Goal: Check status: Verify the current state of an ongoing process or item

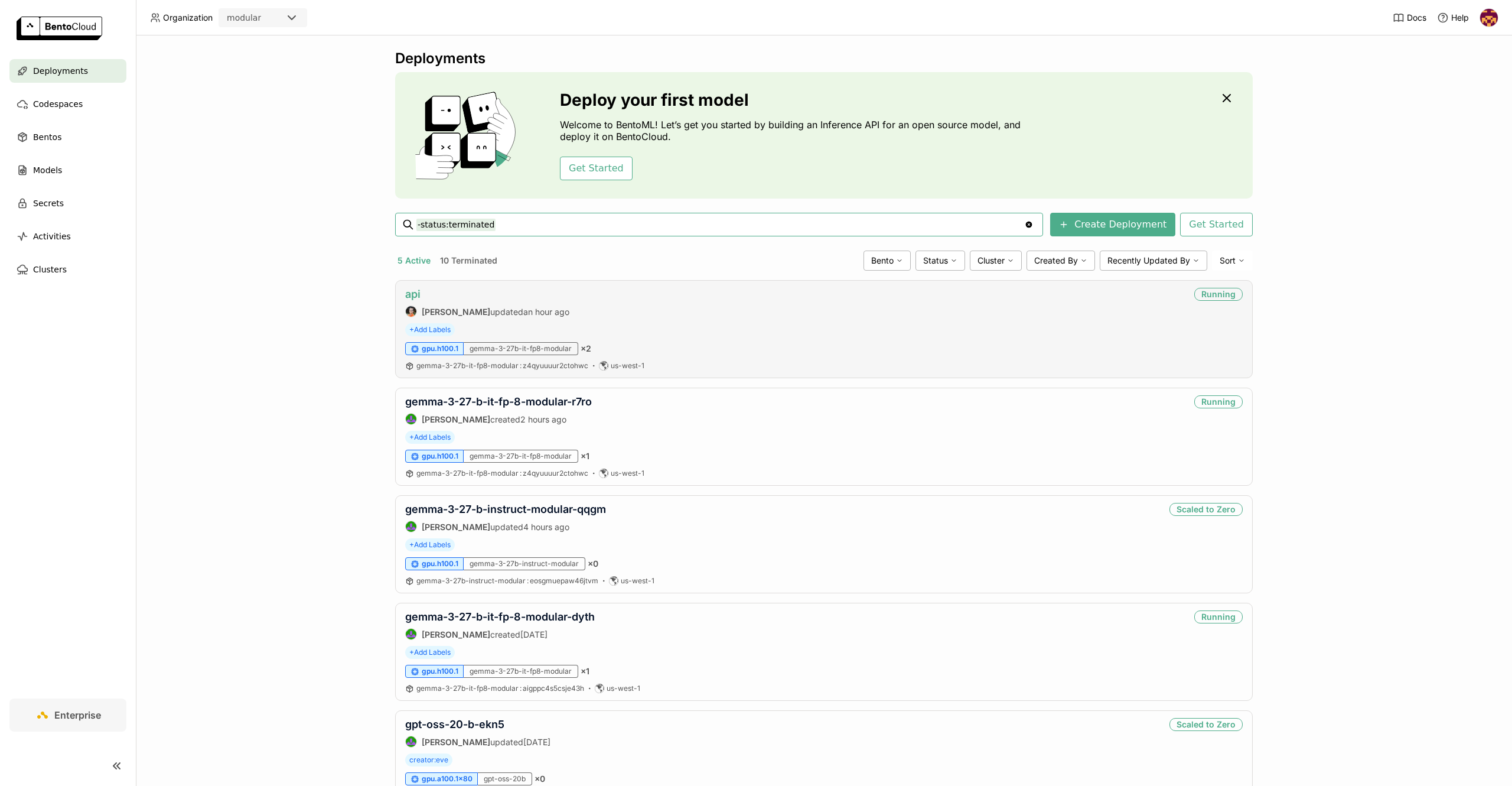
click at [413, 291] on link "api" at bounding box center [413, 293] width 16 height 12
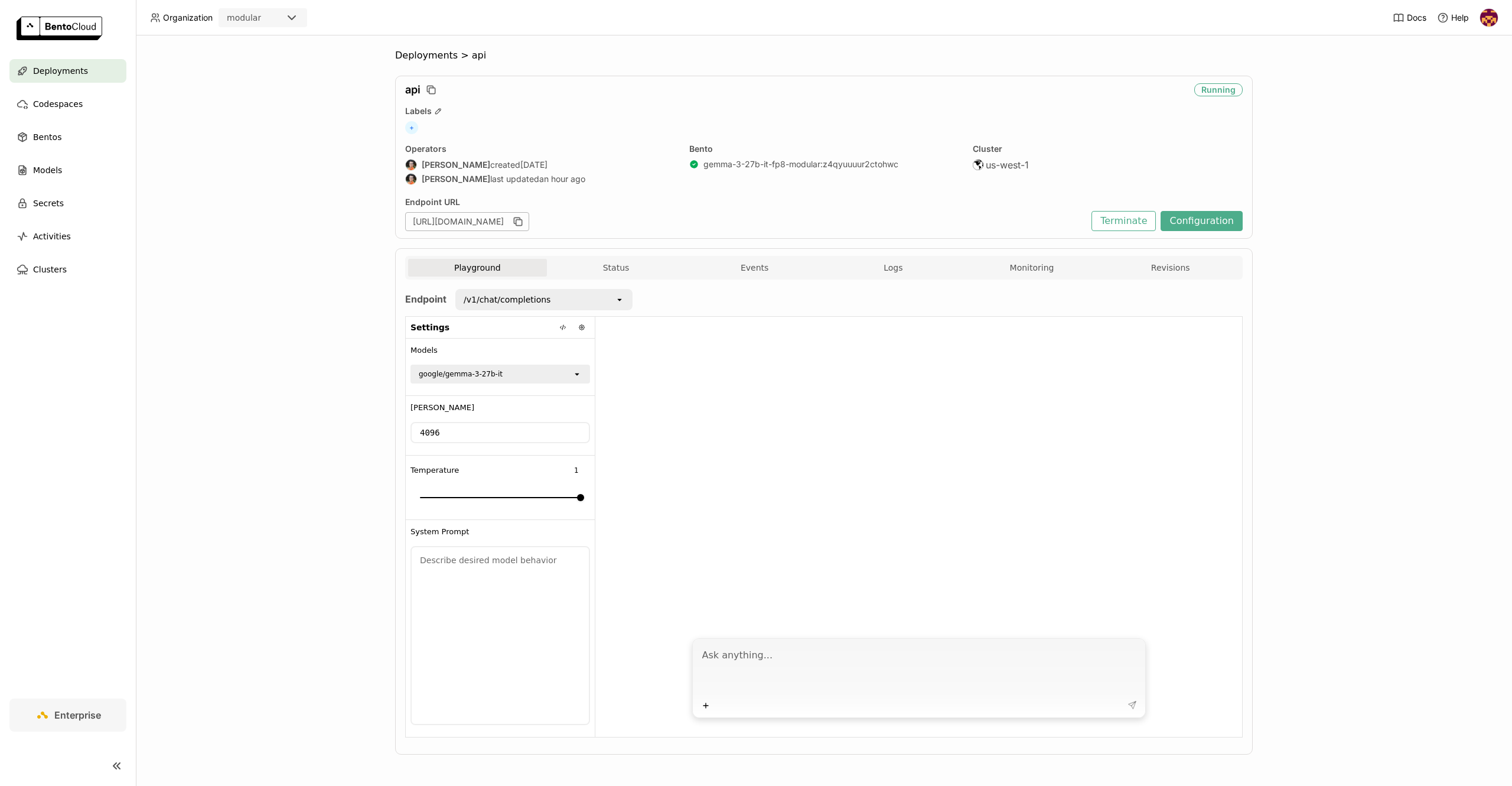
click at [1057, 279] on div "Playground Status Events Logs Monitoring Revisions" at bounding box center [824, 268] width 832 height 20
click at [1038, 269] on button "Monitoring" at bounding box center [1031, 267] width 139 height 17
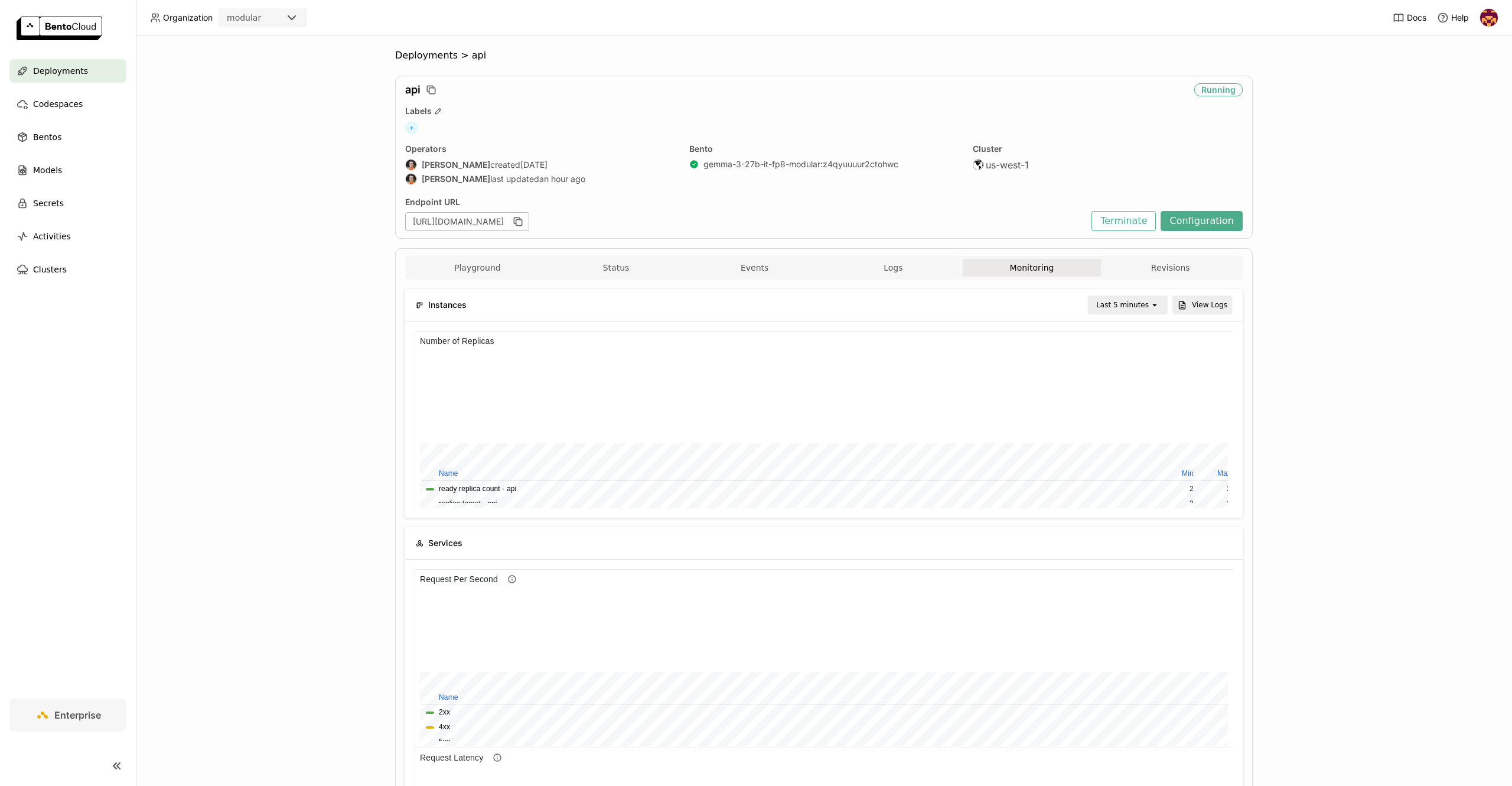
click at [1154, 306] on icon "open" at bounding box center [1154, 304] width 9 height 9
click at [1129, 440] on div "Last 1 day" at bounding box center [1125, 438] width 57 height 12
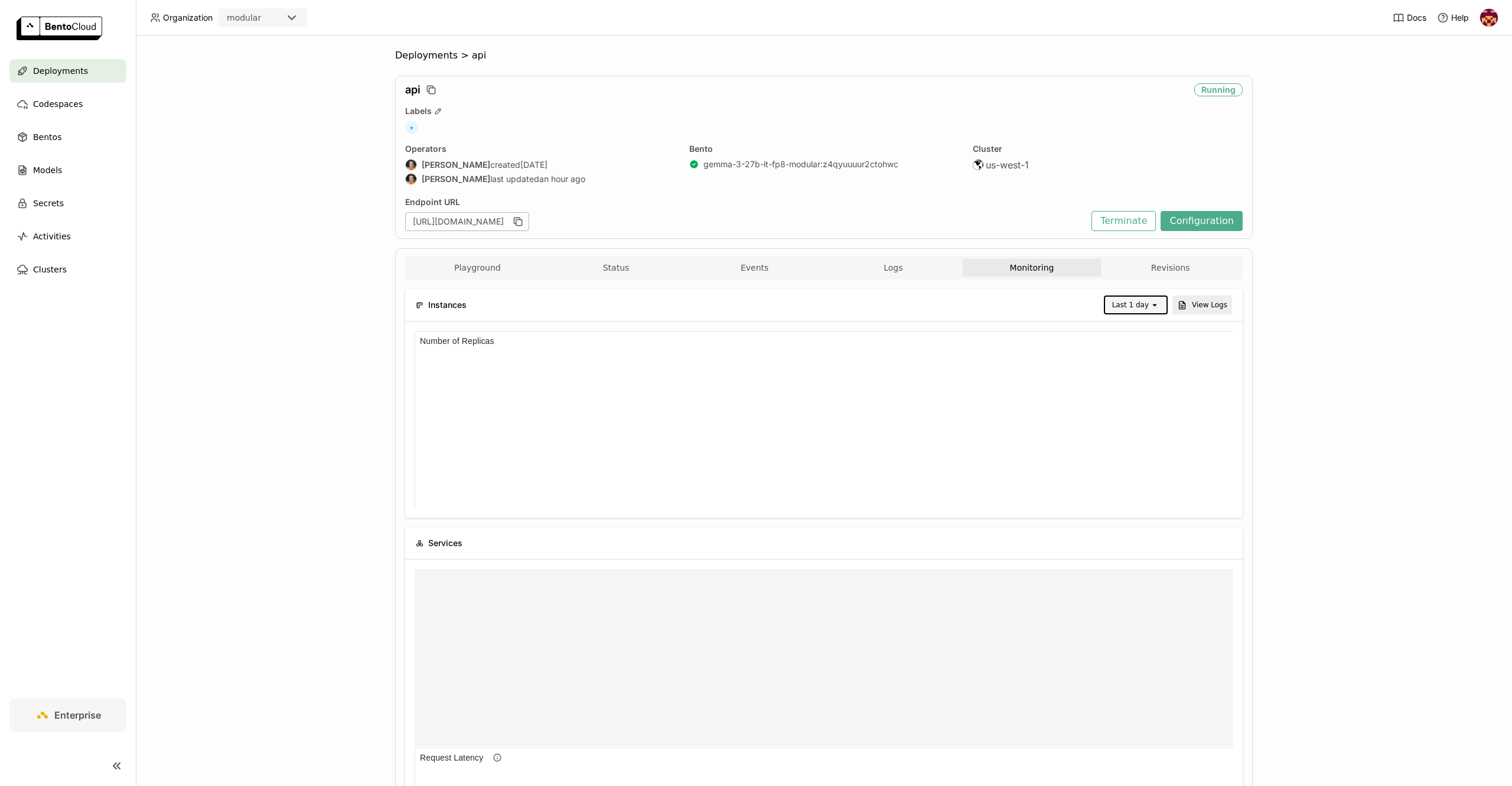
scroll to position [9, 9]
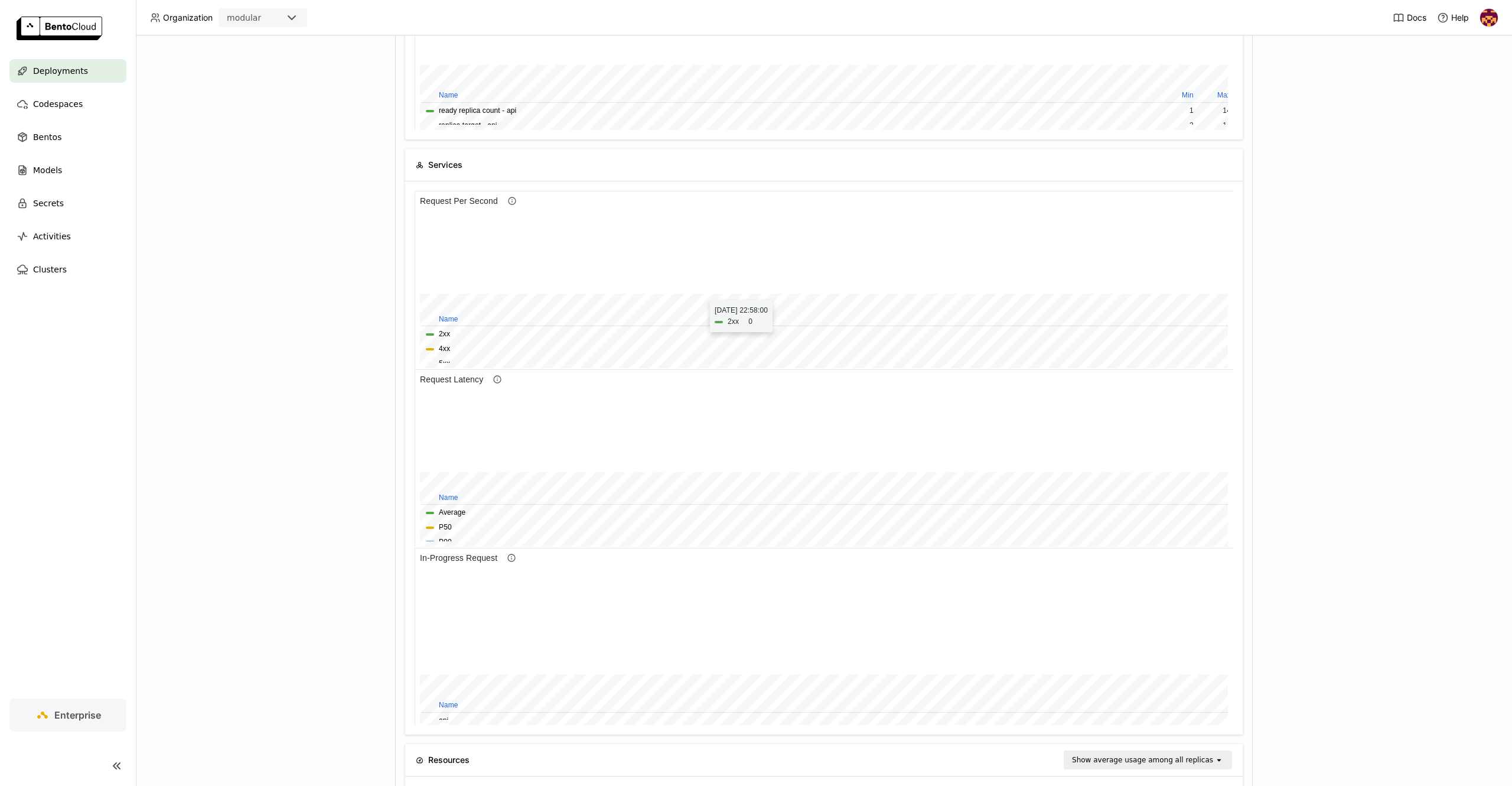
drag, startPoint x: 662, startPoint y: 286, endPoint x: 704, endPoint y: 294, distance: 42.8
click at [704, 393] on div at bounding box center [810, 431] width 780 height 78
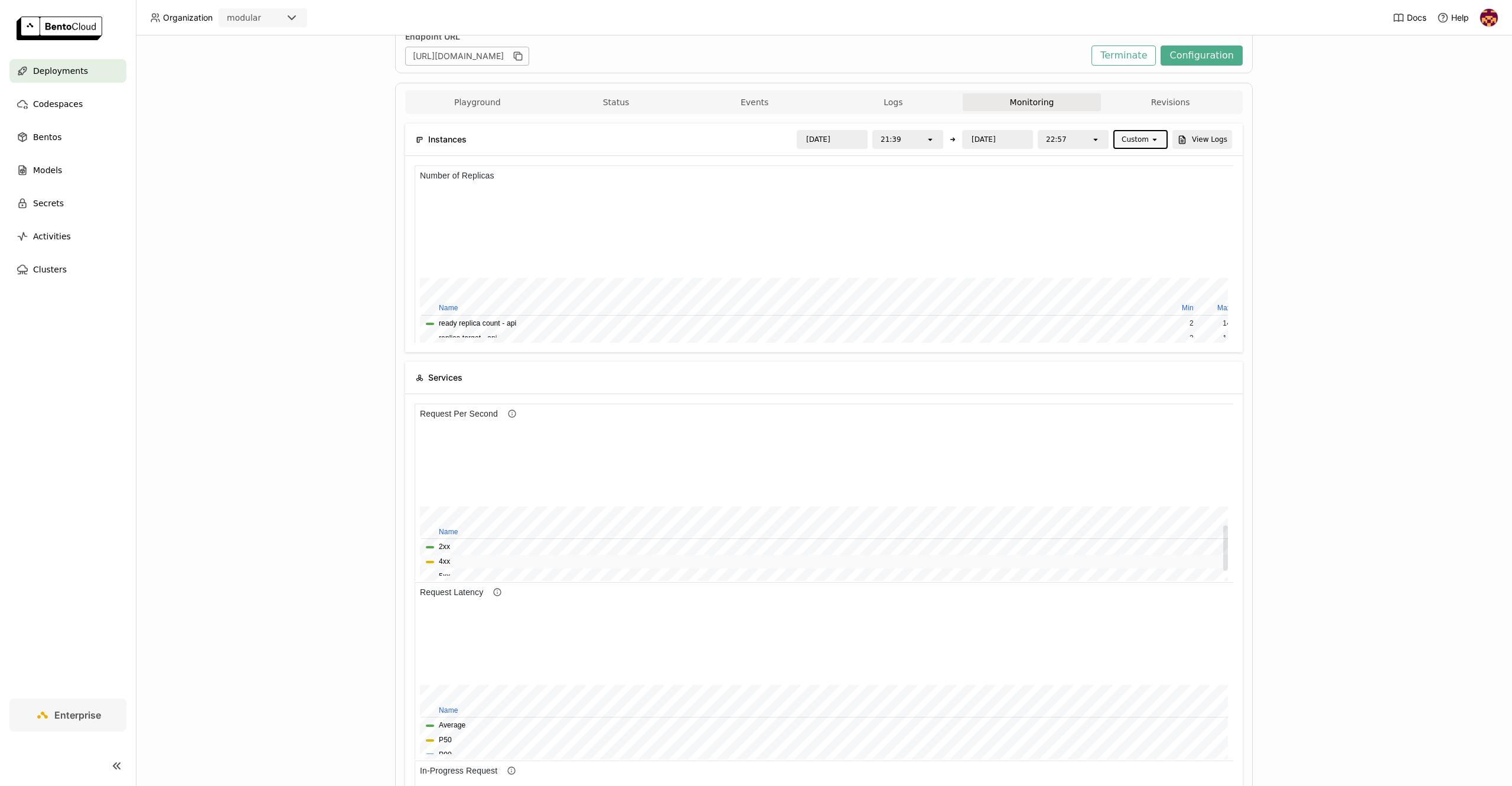
click at [455, 561] on span "4xx" at bounding box center [828, 562] width 805 height 11
click at [439, 559] on button "4xx" at bounding box center [444, 562] width 11 height 11
click at [443, 571] on button "5xx" at bounding box center [444, 576] width 11 height 11
click at [443, 544] on button "2xx" at bounding box center [444, 547] width 11 height 11
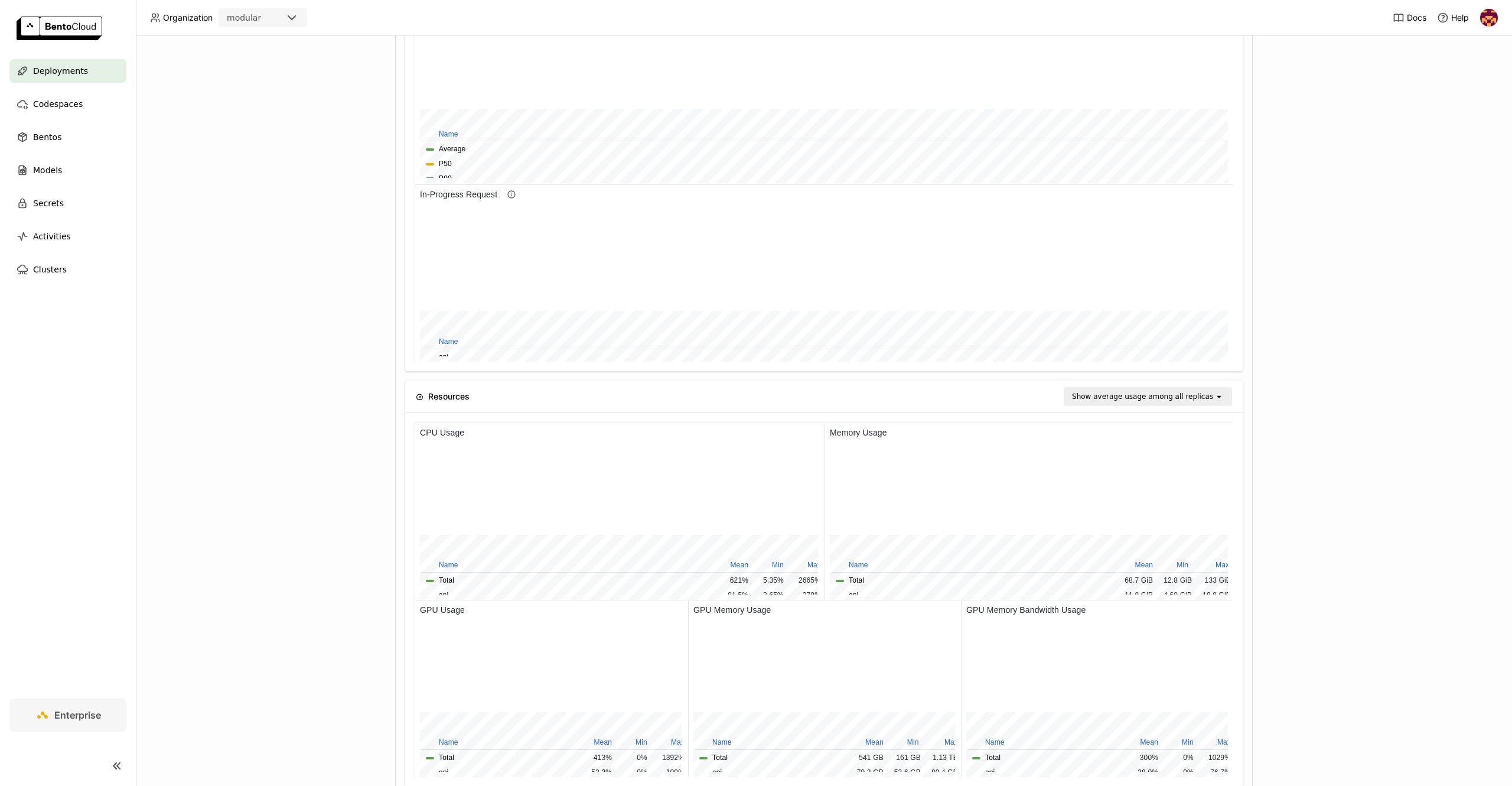
scroll to position [730, 0]
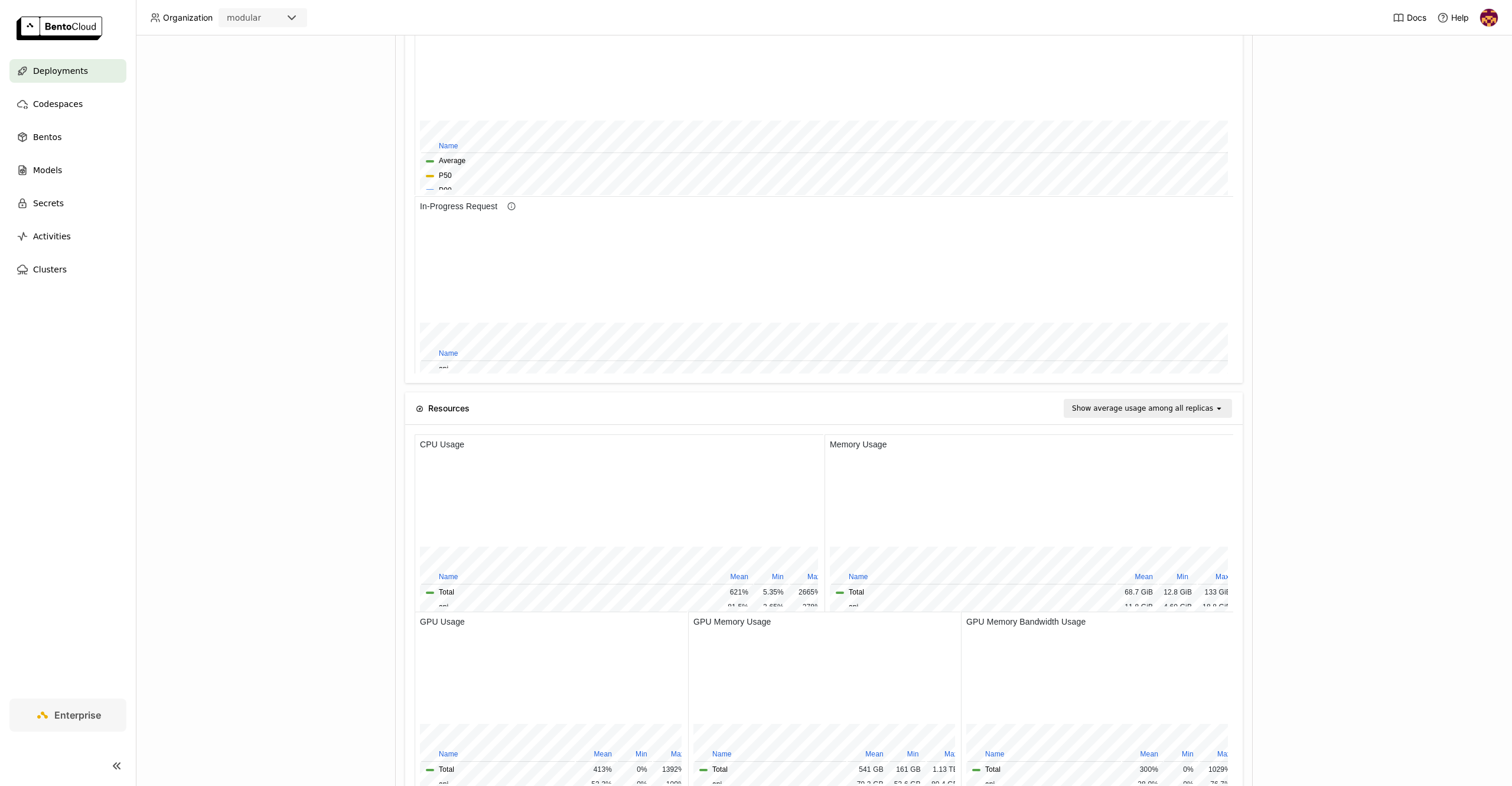
click at [1157, 407] on div "Show average usage among all replicas" at bounding box center [1143, 408] width 142 height 12
click at [1143, 472] on div "Show max usage among all replicas" at bounding box center [1148, 473] width 140 height 24
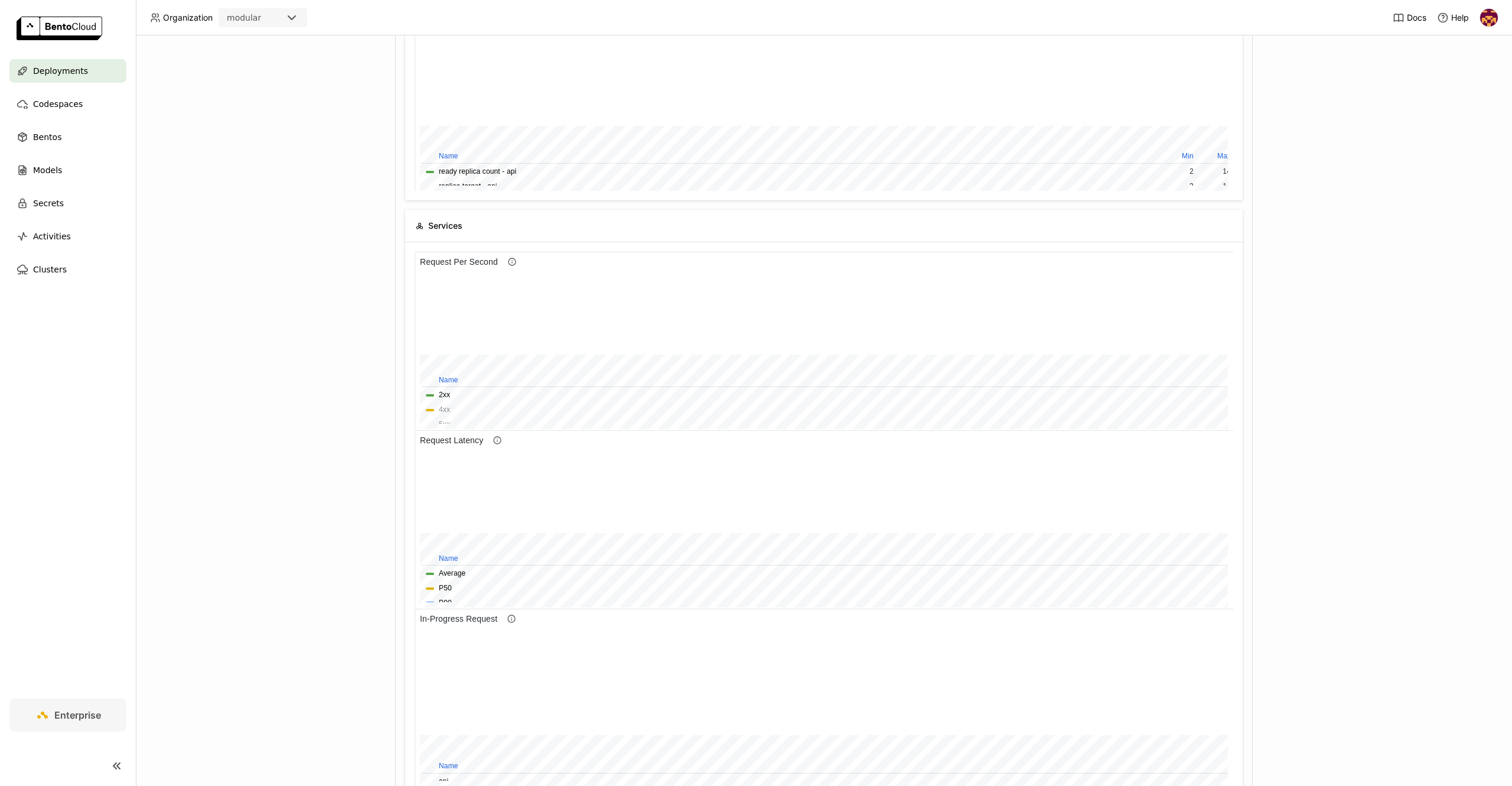
scroll to position [328, 0]
click at [427, 398] on span "4xx" at bounding box center [828, 399] width 805 height 11
click at [449, 396] on button "4xx" at bounding box center [444, 399] width 11 height 11
click at [447, 384] on button "2xx" at bounding box center [444, 384] width 11 height 11
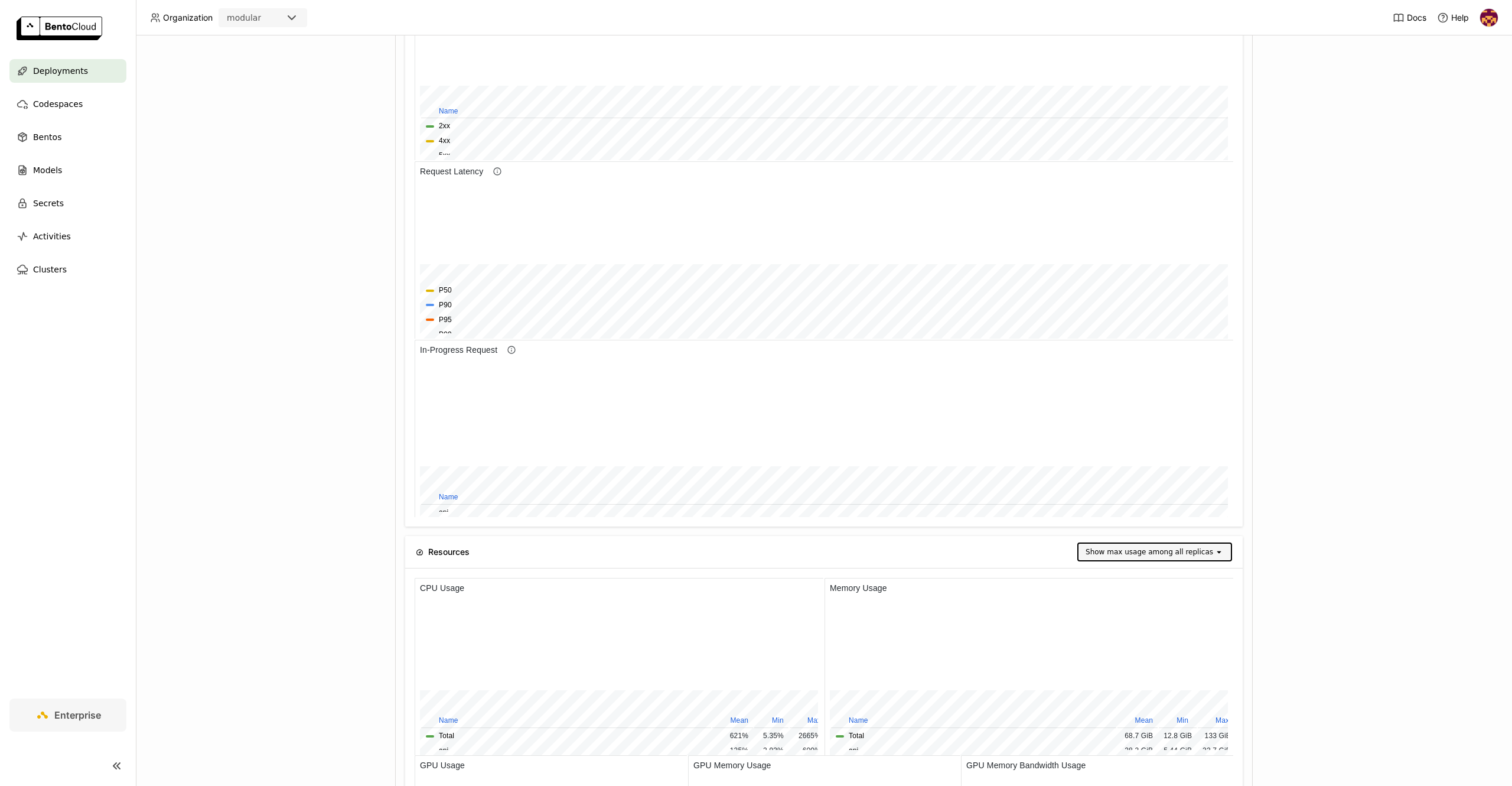
scroll to position [801, 0]
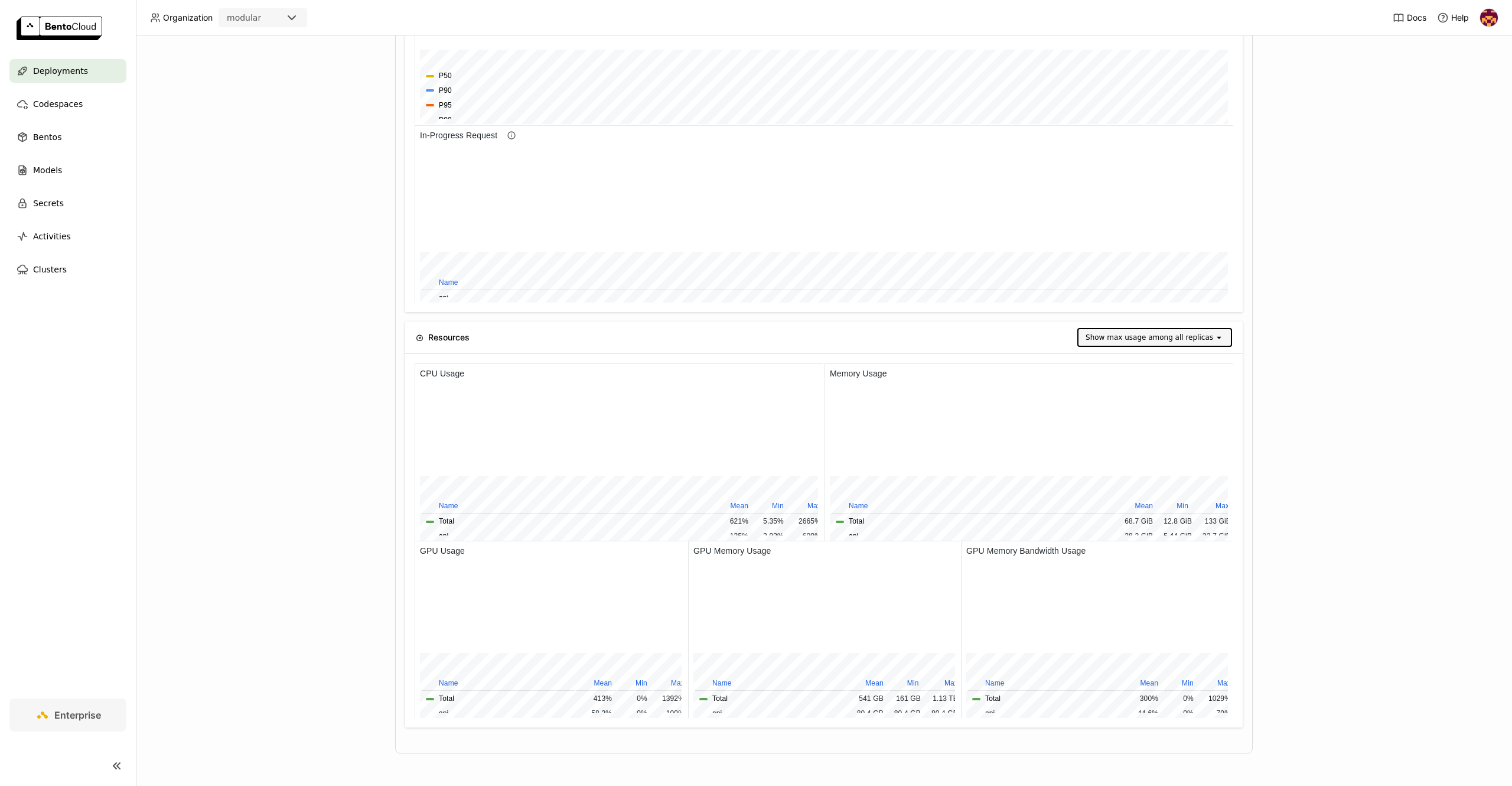
click at [245, 485] on div "Deployments > api api Running Labels + Operators [PERSON_NAME] created [DATE] […" at bounding box center [824, 411] width 1376 height 750
click at [1175, 335] on div "Show max usage among all replicas" at bounding box center [1149, 336] width 128 height 12
click at [1155, 374] on div "Show average usage among all replicas" at bounding box center [1154, 368] width 127 height 24
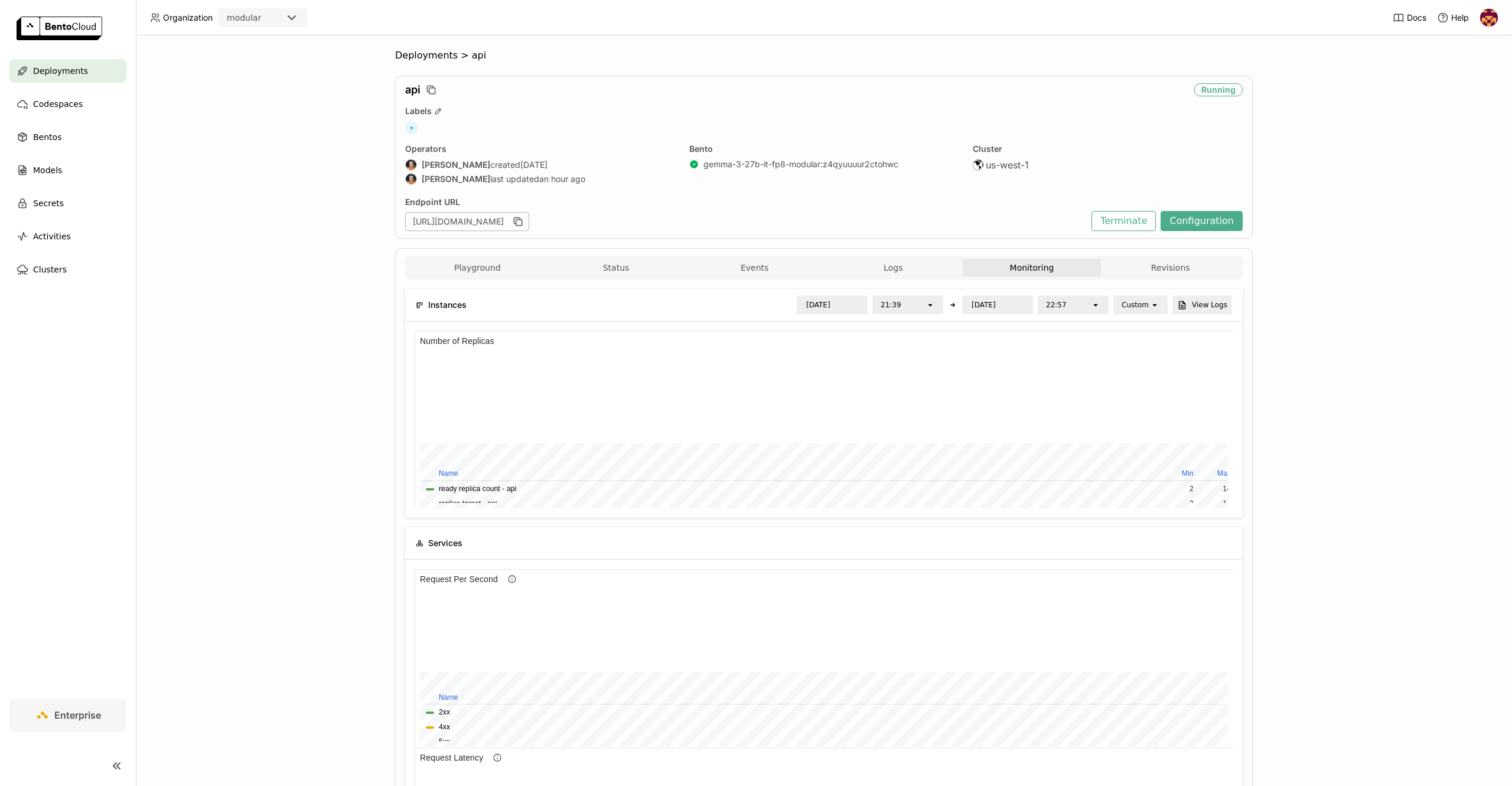
scroll to position [12, 0]
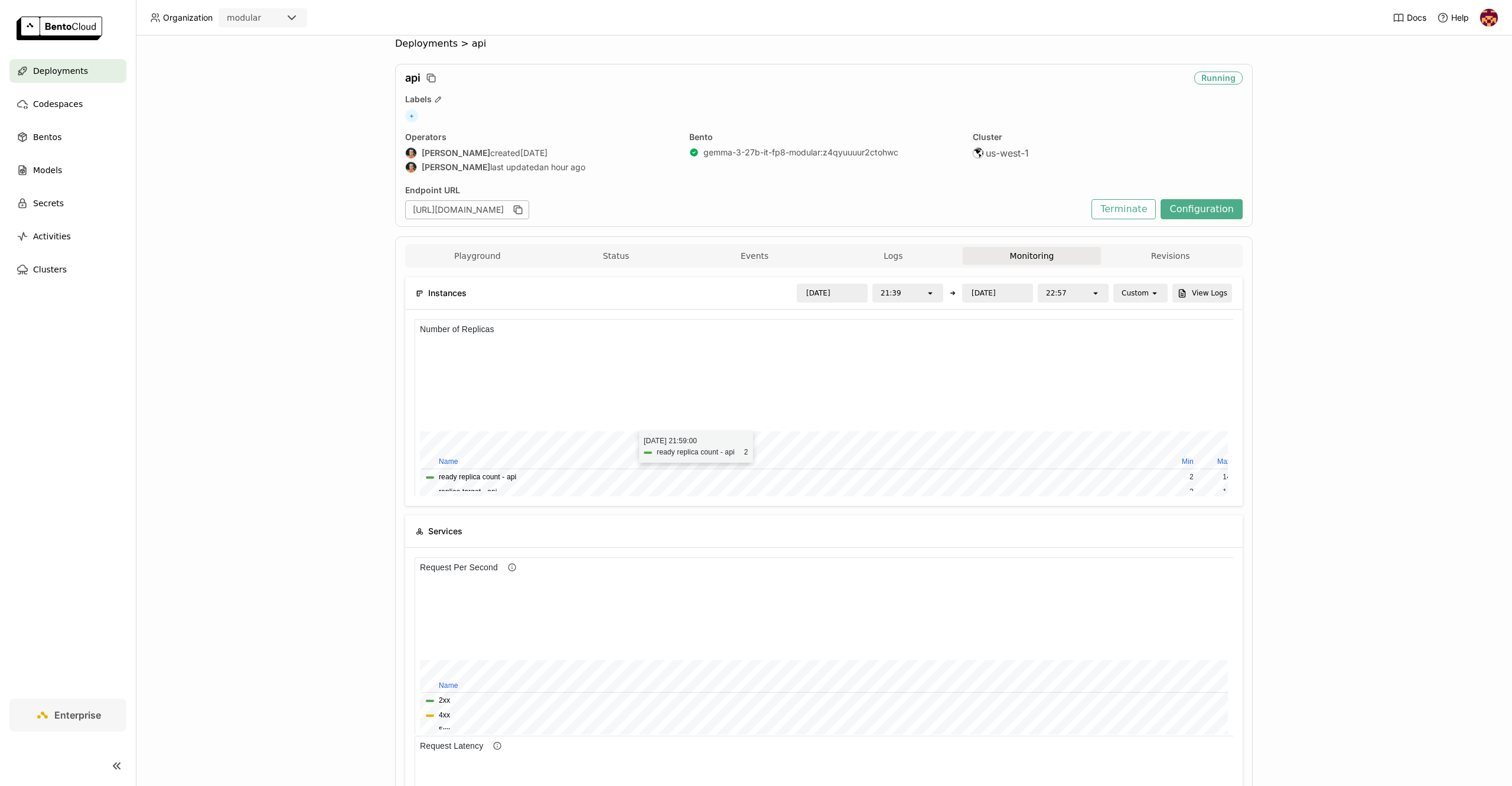
drag, startPoint x: 685, startPoint y: 427, endPoint x: 633, endPoint y: 425, distance: 52.0
click at [633, 540] on div at bounding box center [814, 584] width 790 height 88
drag, startPoint x: 962, startPoint y: 407, endPoint x: 376, endPoint y: 404, distance: 586.0
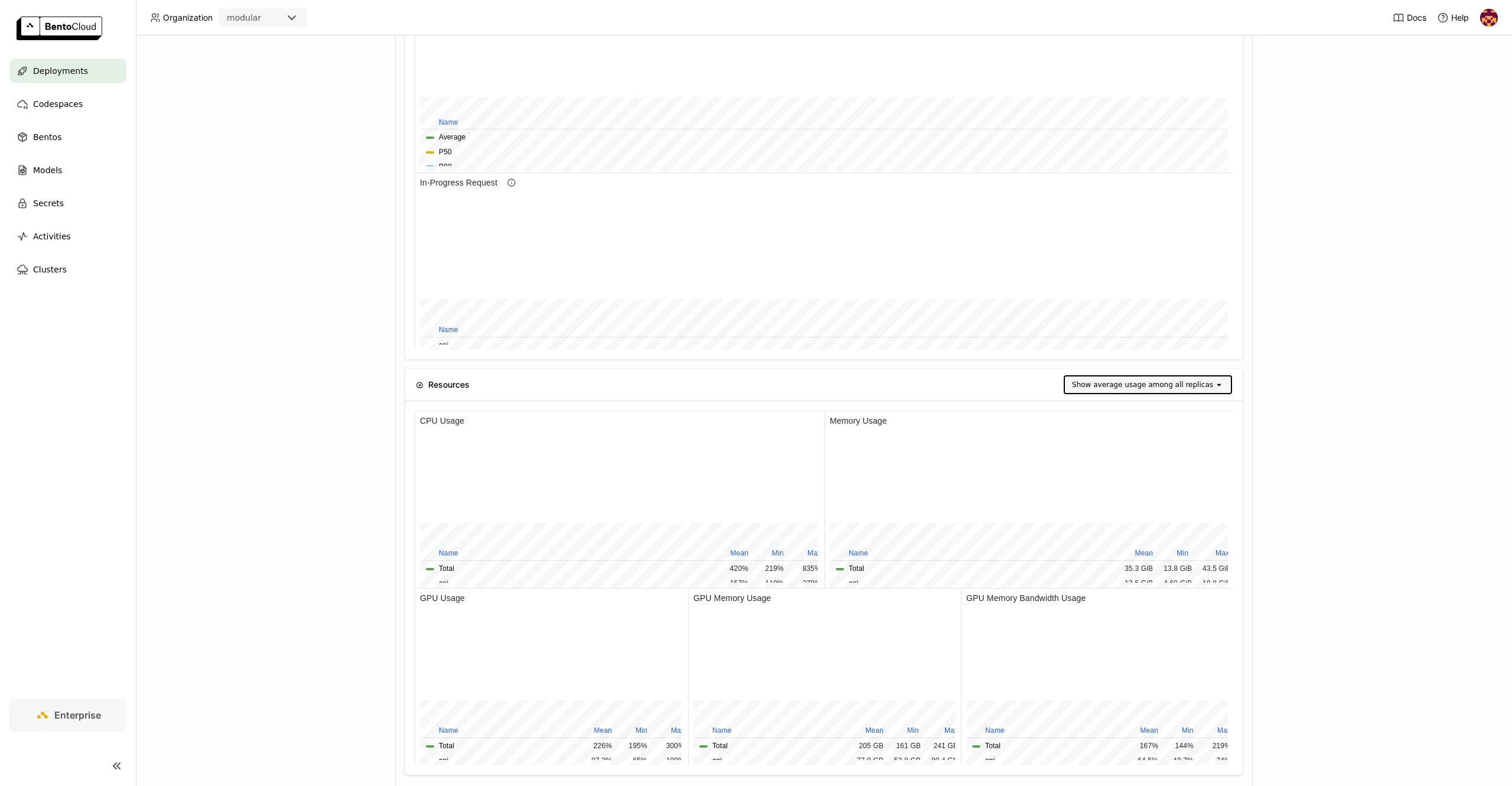
click at [1153, 382] on div "Show average usage among all replicas" at bounding box center [1143, 384] width 142 height 12
click at [1131, 447] on div "Show max usage among all replicas" at bounding box center [1148, 449] width 140 height 24
click at [1164, 389] on div "Show max usage among all replicas" at bounding box center [1149, 384] width 128 height 12
click at [1158, 418] on div "Show average usage among all replicas" at bounding box center [1154, 416] width 127 height 24
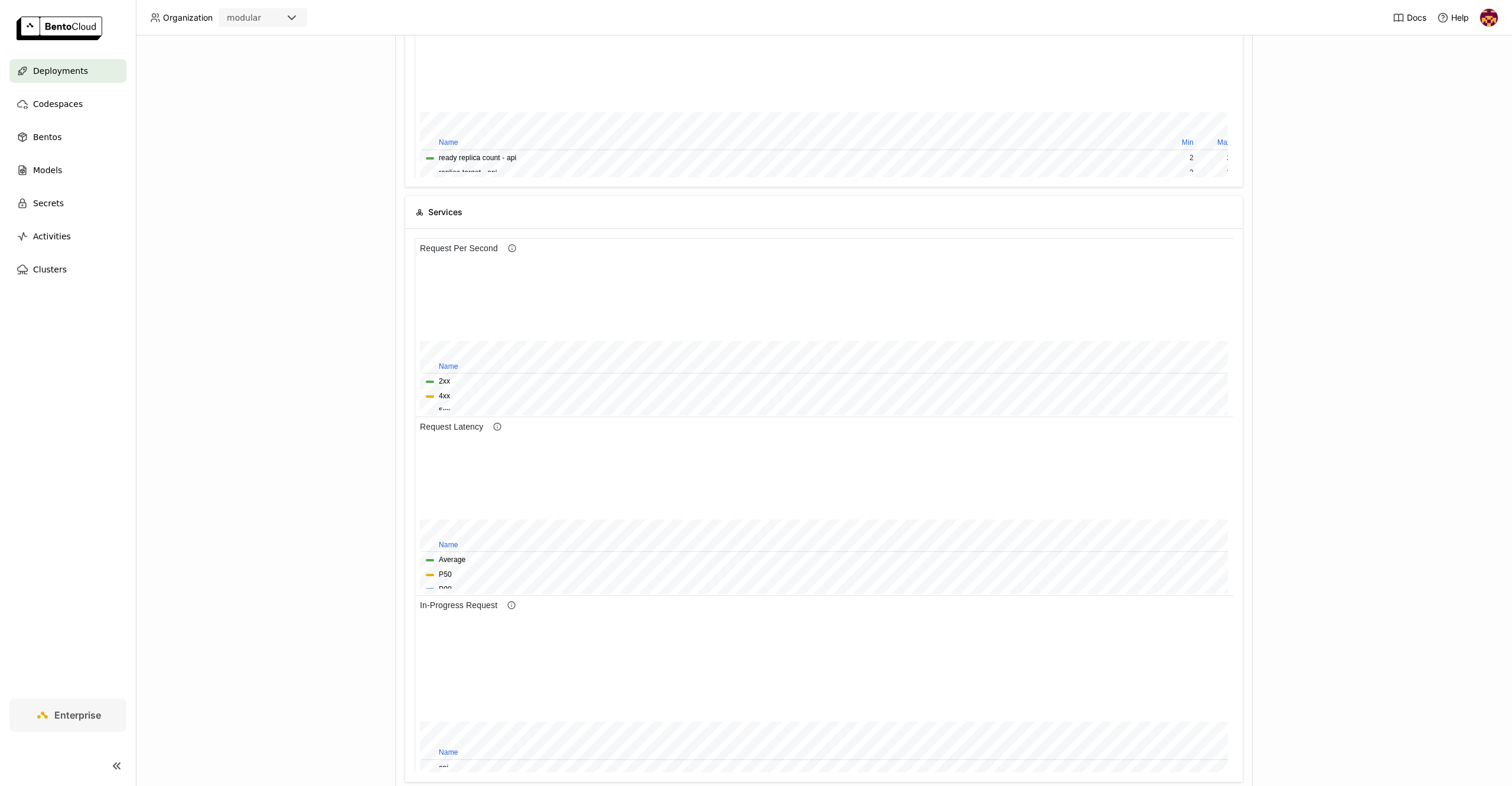
scroll to position [0, 0]
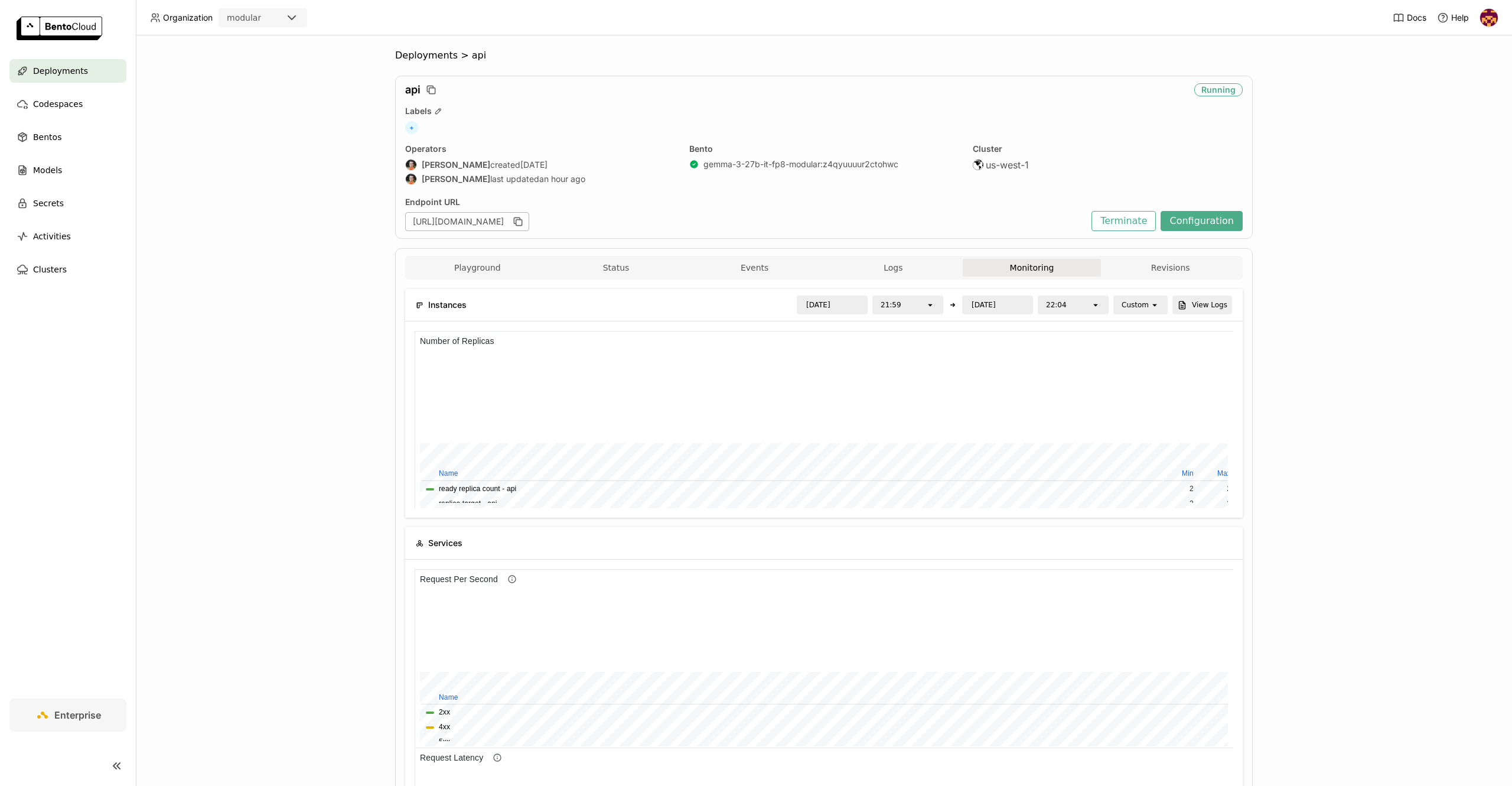
scroll to position [168, 810]
click at [1080, 307] on div "22:04" at bounding box center [1064, 305] width 52 height 17
click at [1150, 336] on div "Number of Replicas" at bounding box center [824, 340] width 819 height 19
click at [893, 332] on div "Number of Replicas" at bounding box center [824, 340] width 819 height 19
click at [1005, 306] on input "[DATE]" at bounding box center [997, 305] width 69 height 17
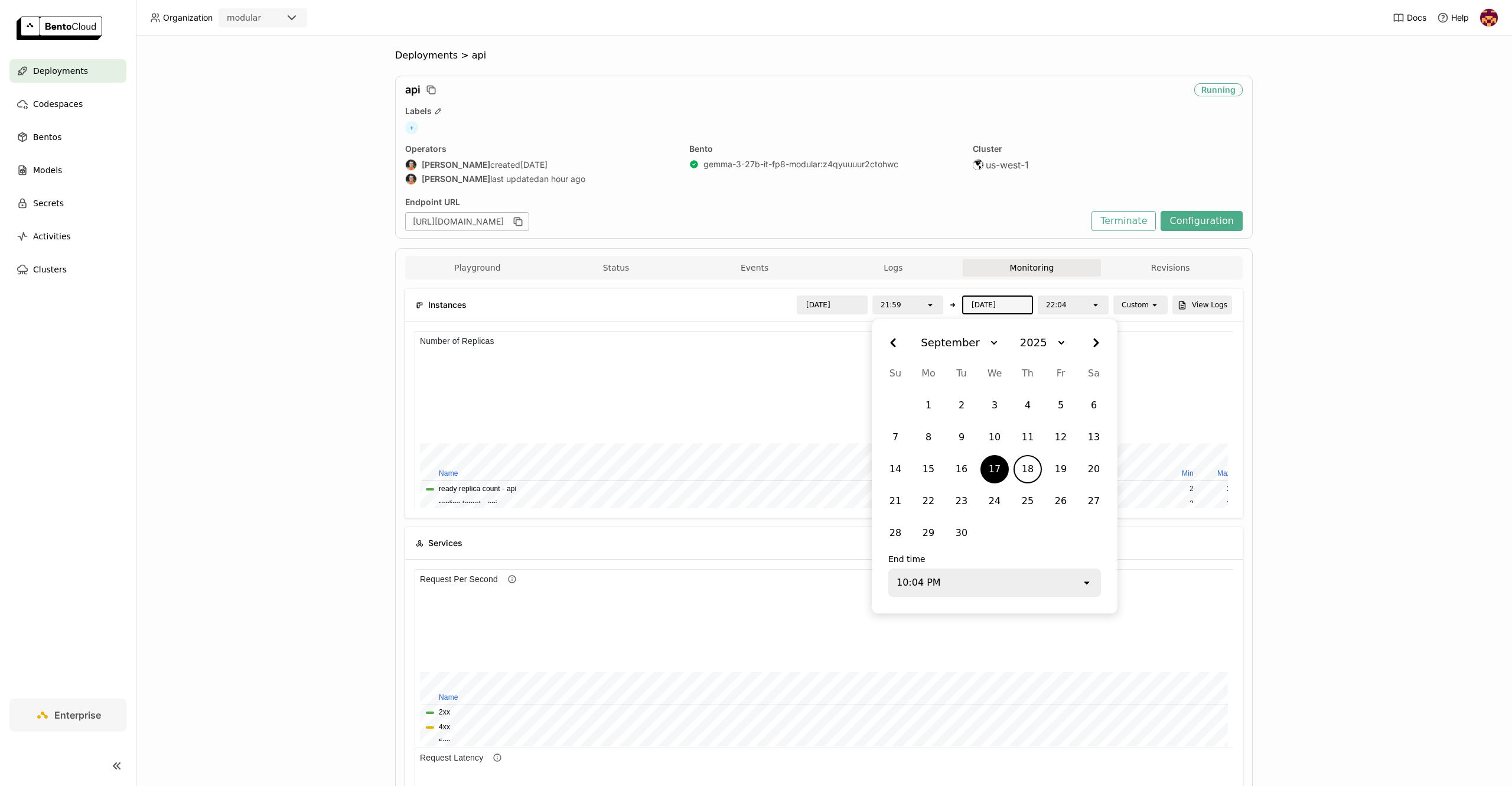
click at [1025, 467] on div "18" at bounding box center [1028, 469] width 24 height 21
type input "[DATE]"
click at [1327, 383] on div "Deployments > api api Running Labels + Operators [PERSON_NAME] created [DATE] […" at bounding box center [824, 411] width 1376 height 750
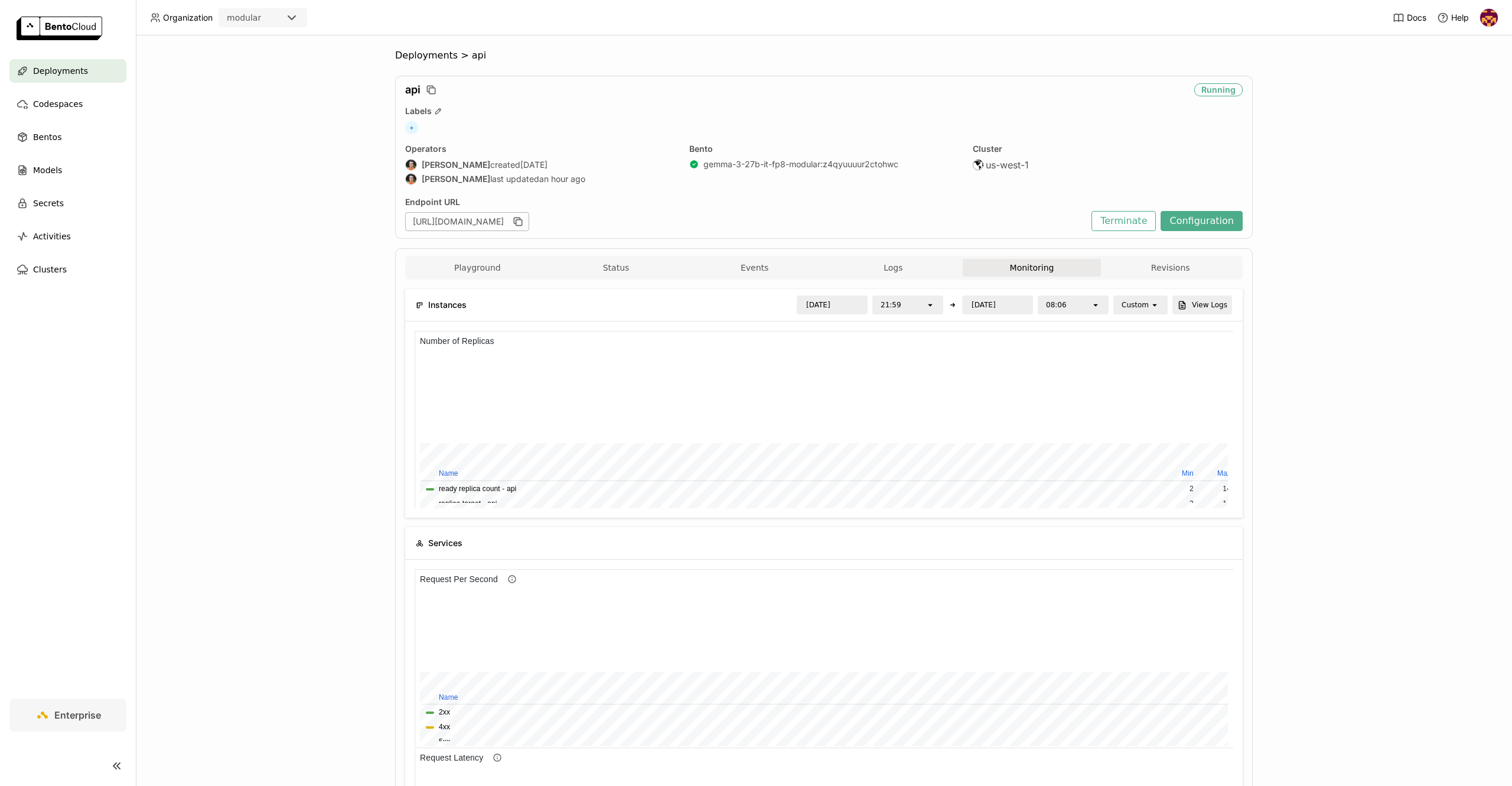
scroll to position [0, 0]
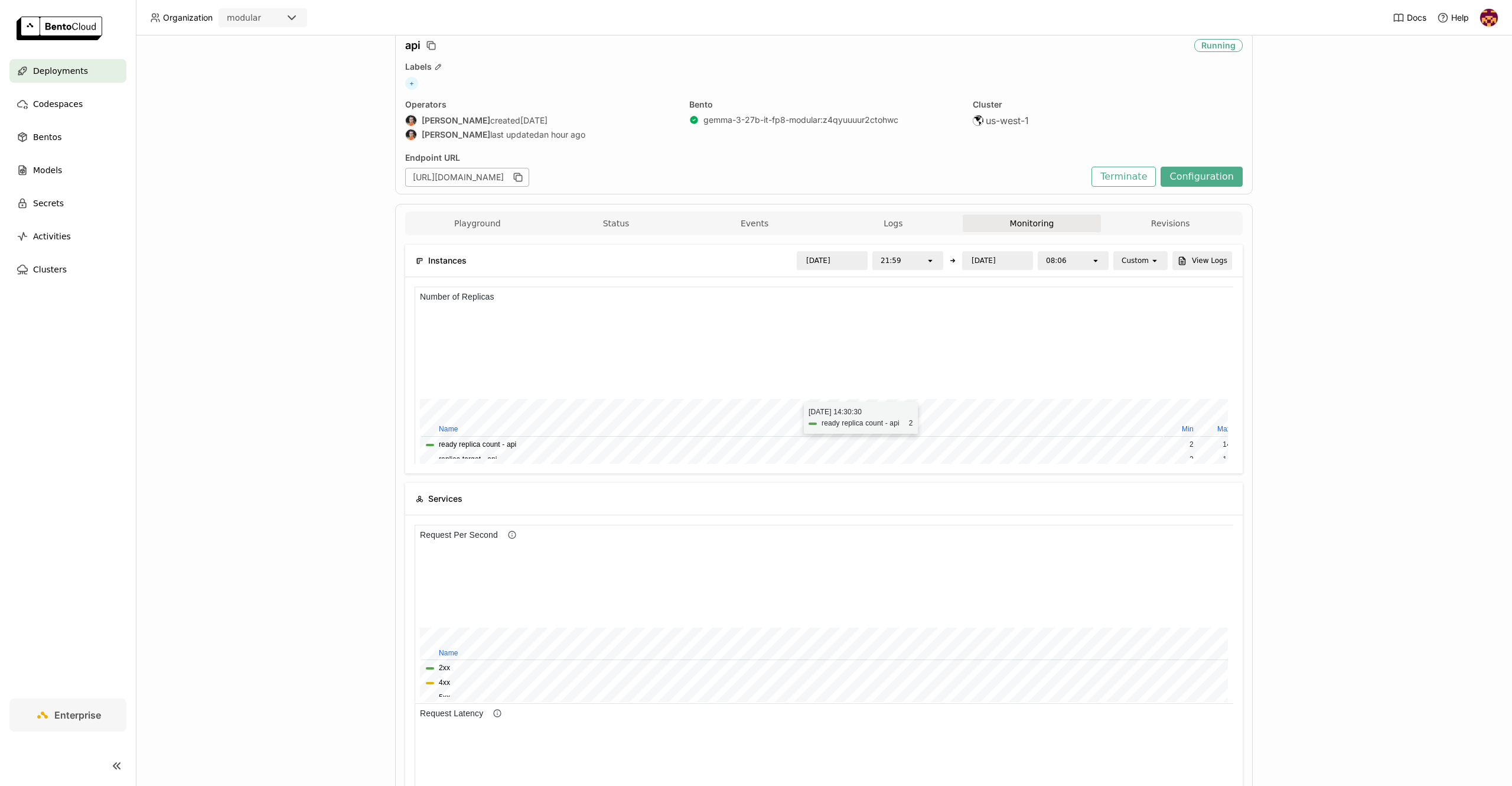
drag, startPoint x: 725, startPoint y: 389, endPoint x: 799, endPoint y: 396, distance: 74.3
click at [799, 507] on div at bounding box center [814, 552] width 790 height 88
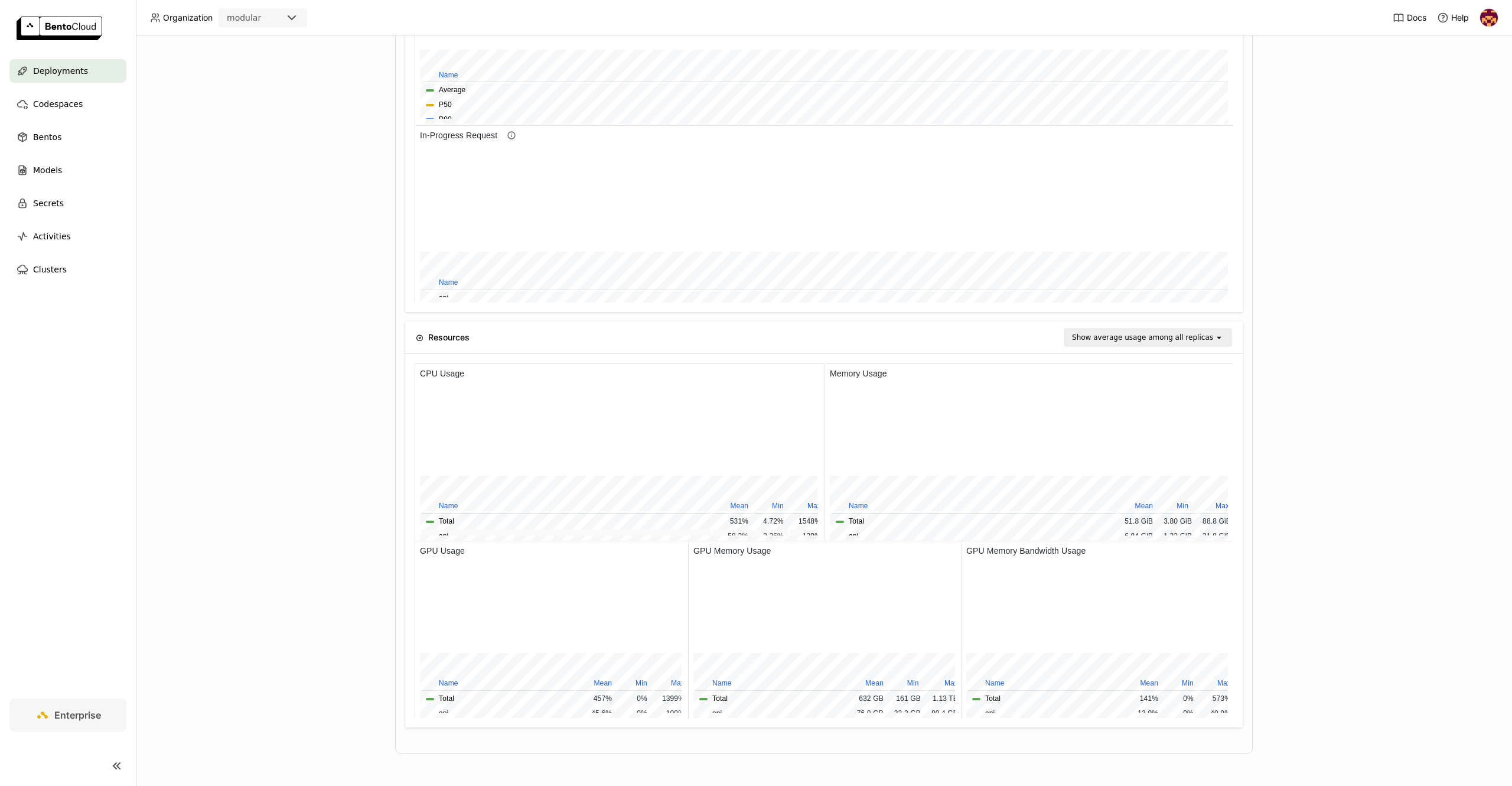
click at [442, 530] on button "api" at bounding box center [443, 536] width 9 height 11
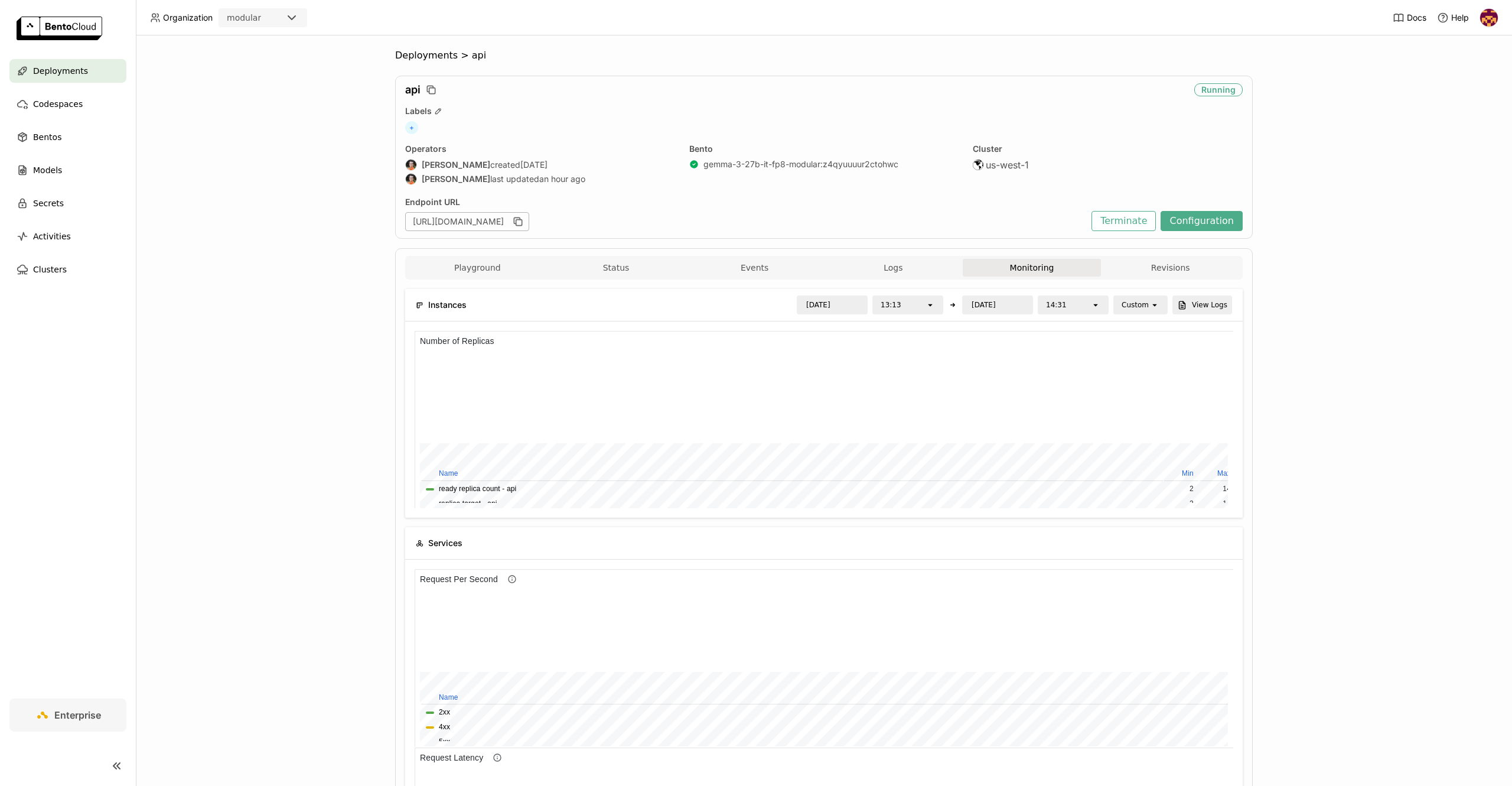
click at [1126, 305] on div "Custom" at bounding box center [1135, 304] width 28 height 12
click at [1149, 463] on div "Last 1 day" at bounding box center [1136, 468] width 34 height 24
drag, startPoint x: 655, startPoint y: 429, endPoint x: 699, endPoint y: 432, distance: 44.1
click at [699, 552] on div at bounding box center [814, 596] width 790 height 88
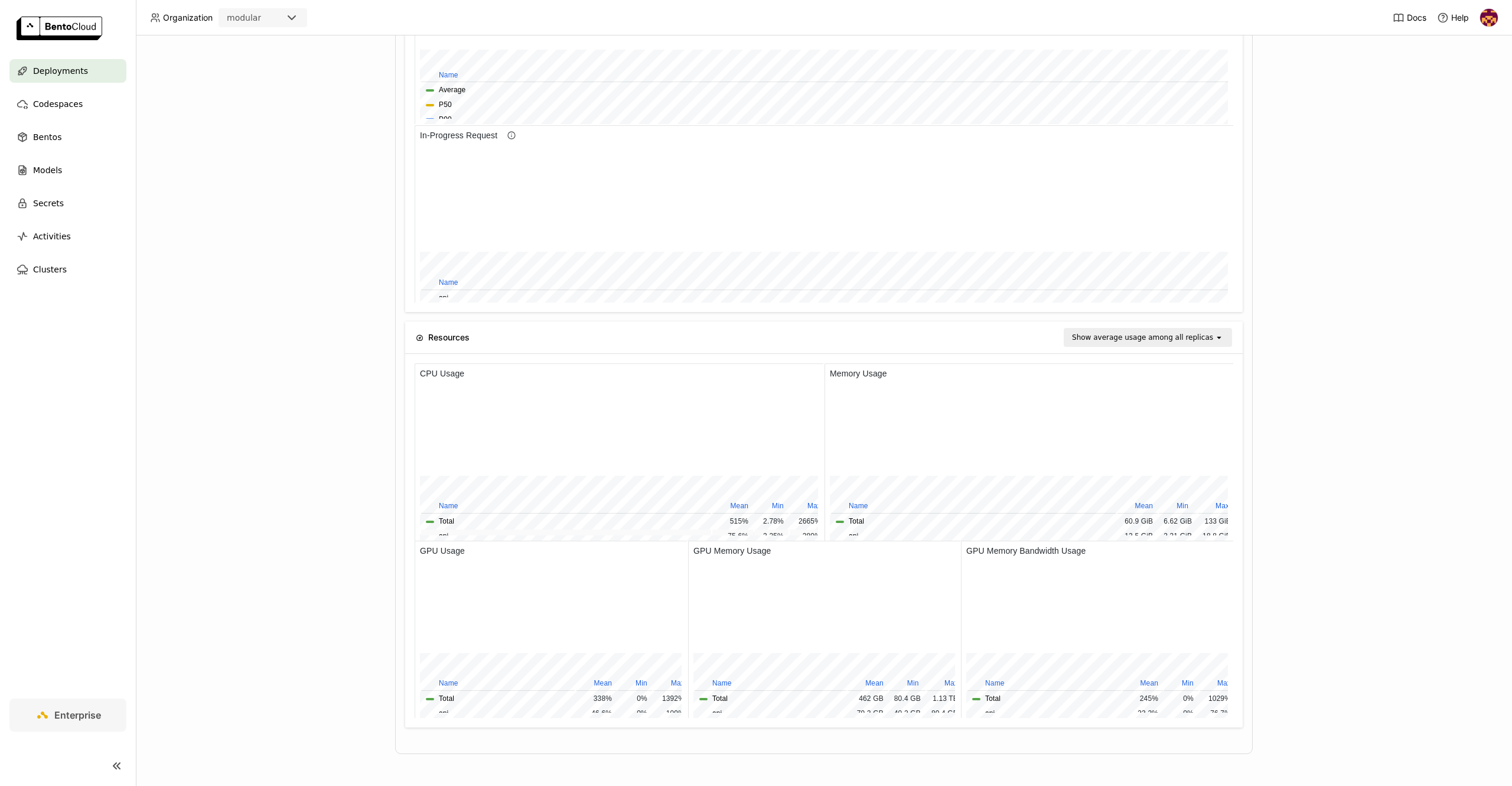
click at [445, 530] on button "api" at bounding box center [443, 536] width 9 height 11
click at [864, 530] on span "api" at bounding box center [973, 536] width 276 height 11
click at [852, 530] on button "api" at bounding box center [853, 536] width 9 height 11
click at [1132, 336] on div "Show average usage among all replicas" at bounding box center [1143, 336] width 142 height 12
click at [1140, 394] on div "Show max usage among all replicas" at bounding box center [1148, 401] width 140 height 24
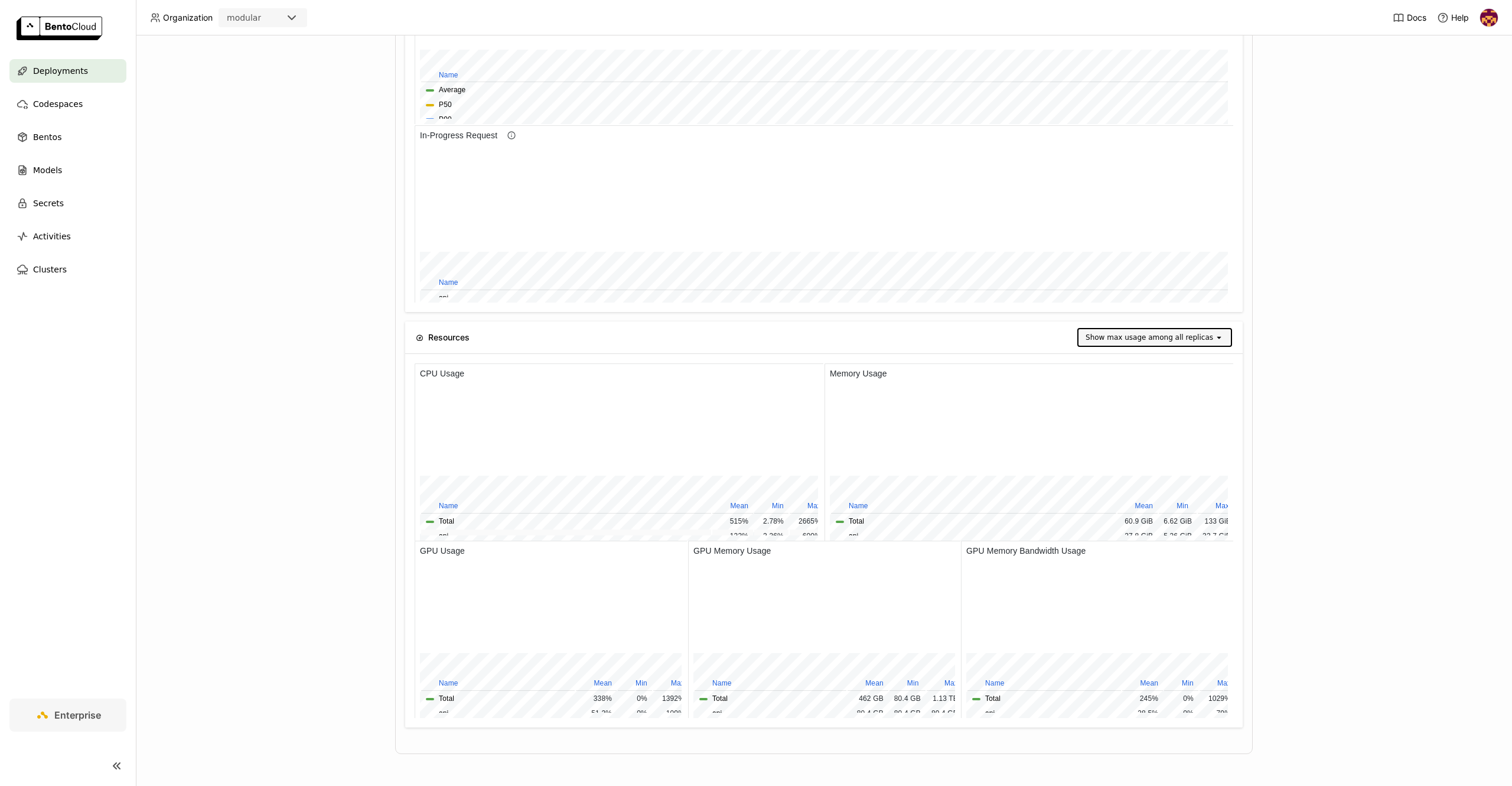
click at [476, 518] on span "Total" at bounding box center [565, 521] width 280 height 11
click at [476, 530] on span "api" at bounding box center [565, 536] width 280 height 11
click at [446, 530] on button "api" at bounding box center [443, 536] width 9 height 11
click at [357, 488] on div "Deployments > api api Running Labels + Operators [PERSON_NAME] created [DATE] […" at bounding box center [824, 411] width 1376 height 750
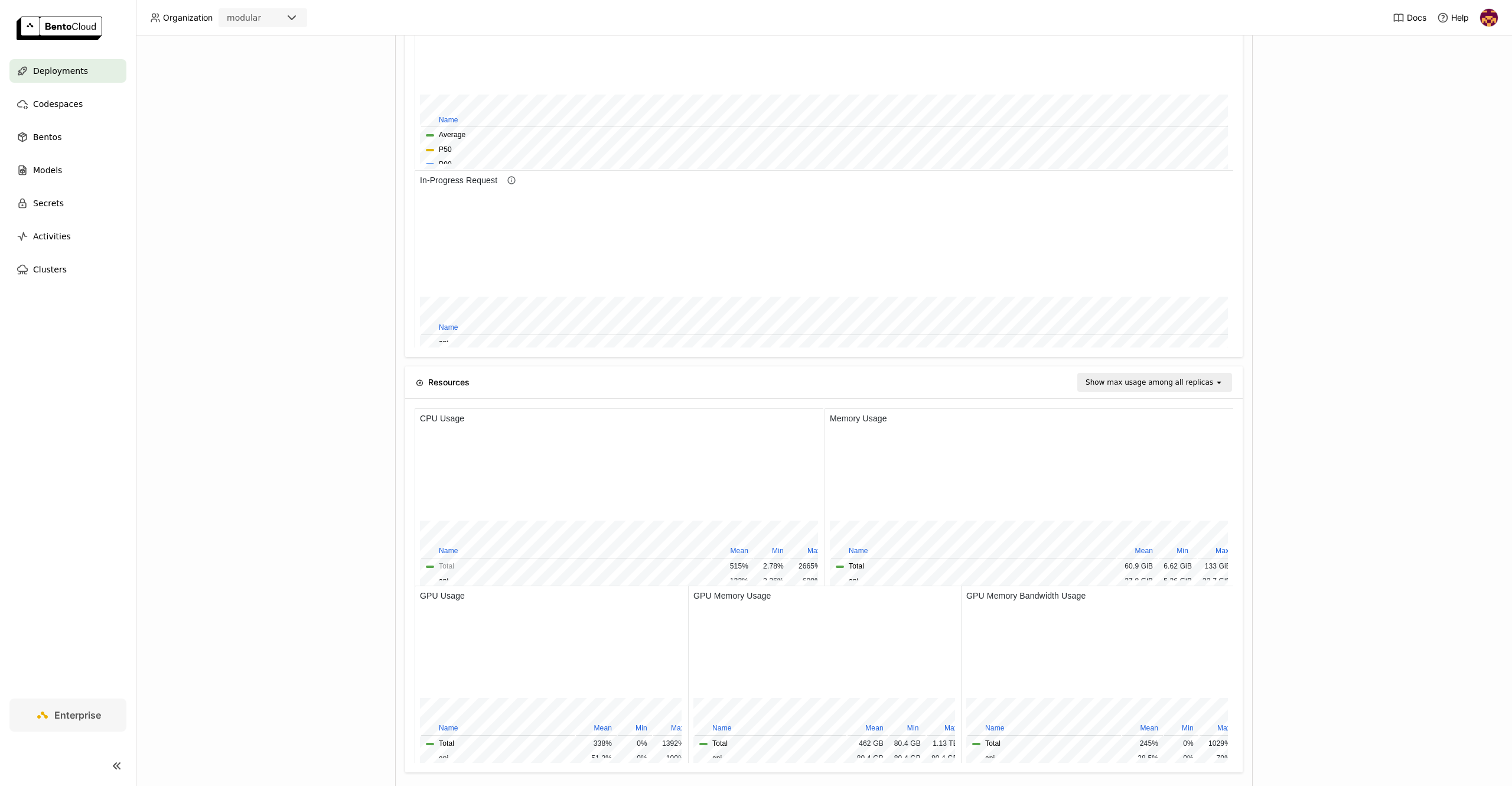
scroll to position [801, 0]
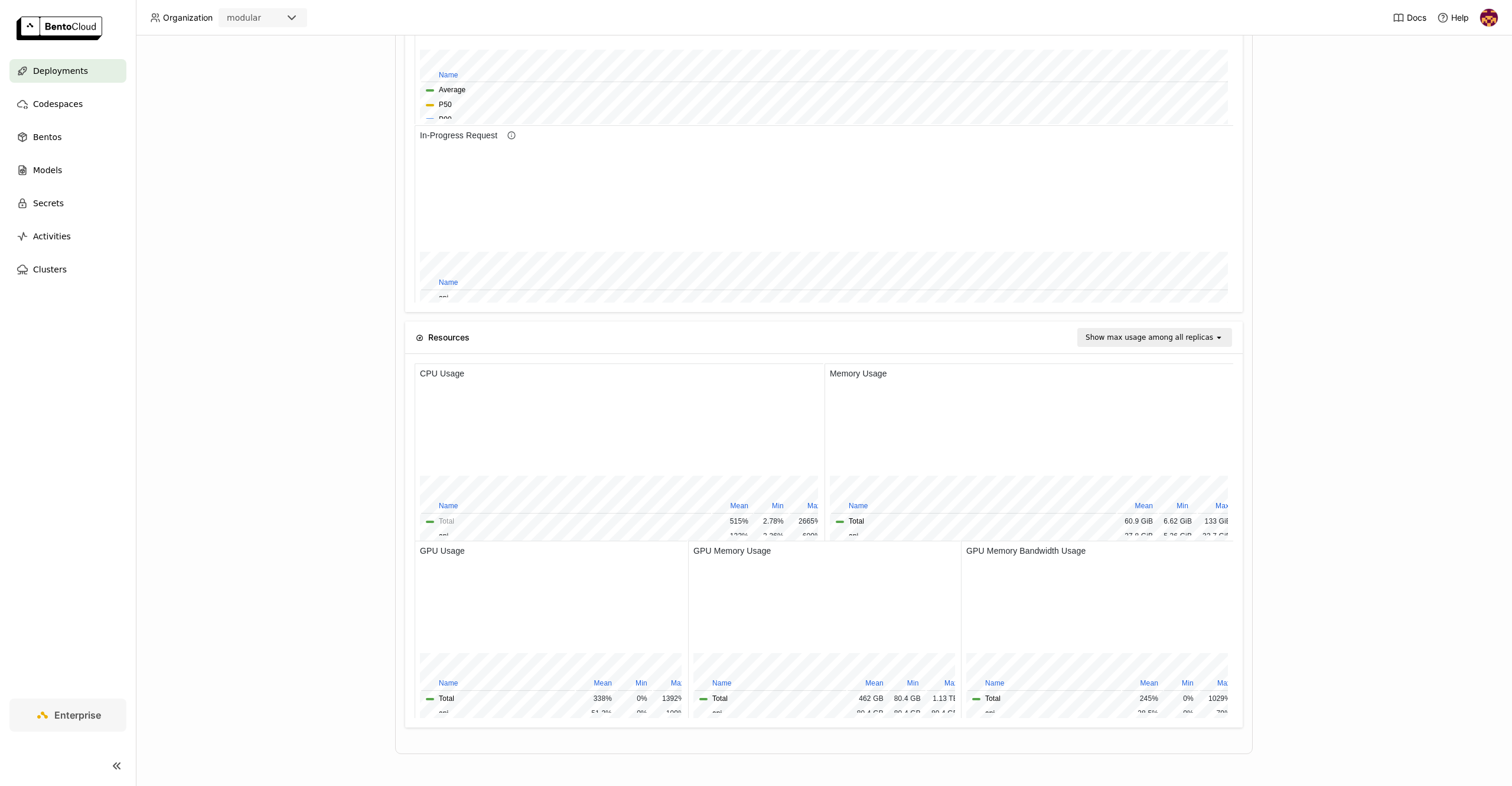
click at [1121, 348] on div "Resources Show max usage among all replicas open" at bounding box center [824, 337] width 816 height 32
click at [1124, 343] on div "Show max usage among all replicas" at bounding box center [1149, 336] width 128 height 12
click at [1131, 370] on div "Show average usage among all replicas" at bounding box center [1154, 368] width 127 height 24
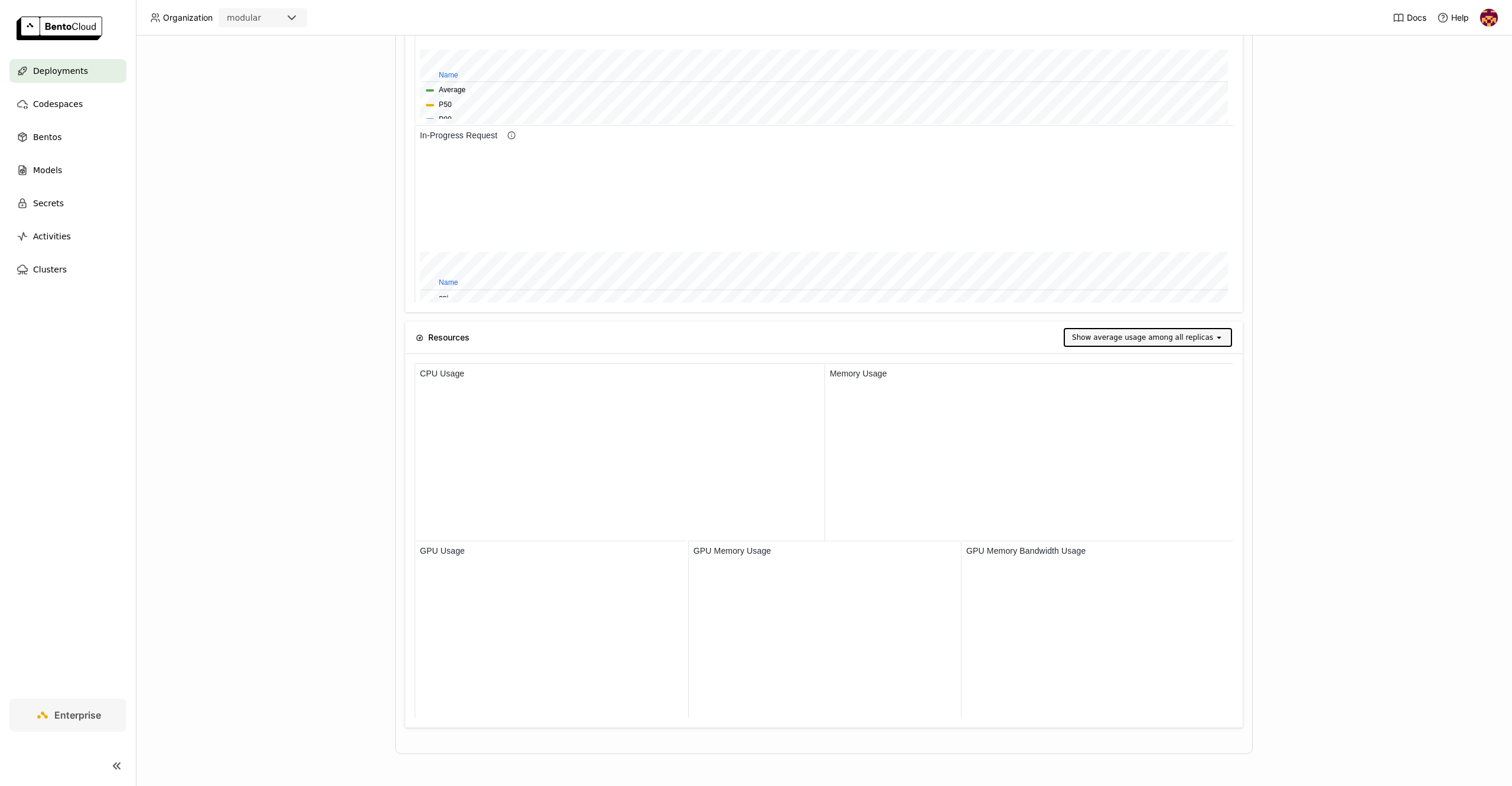
scroll to position [168, 264]
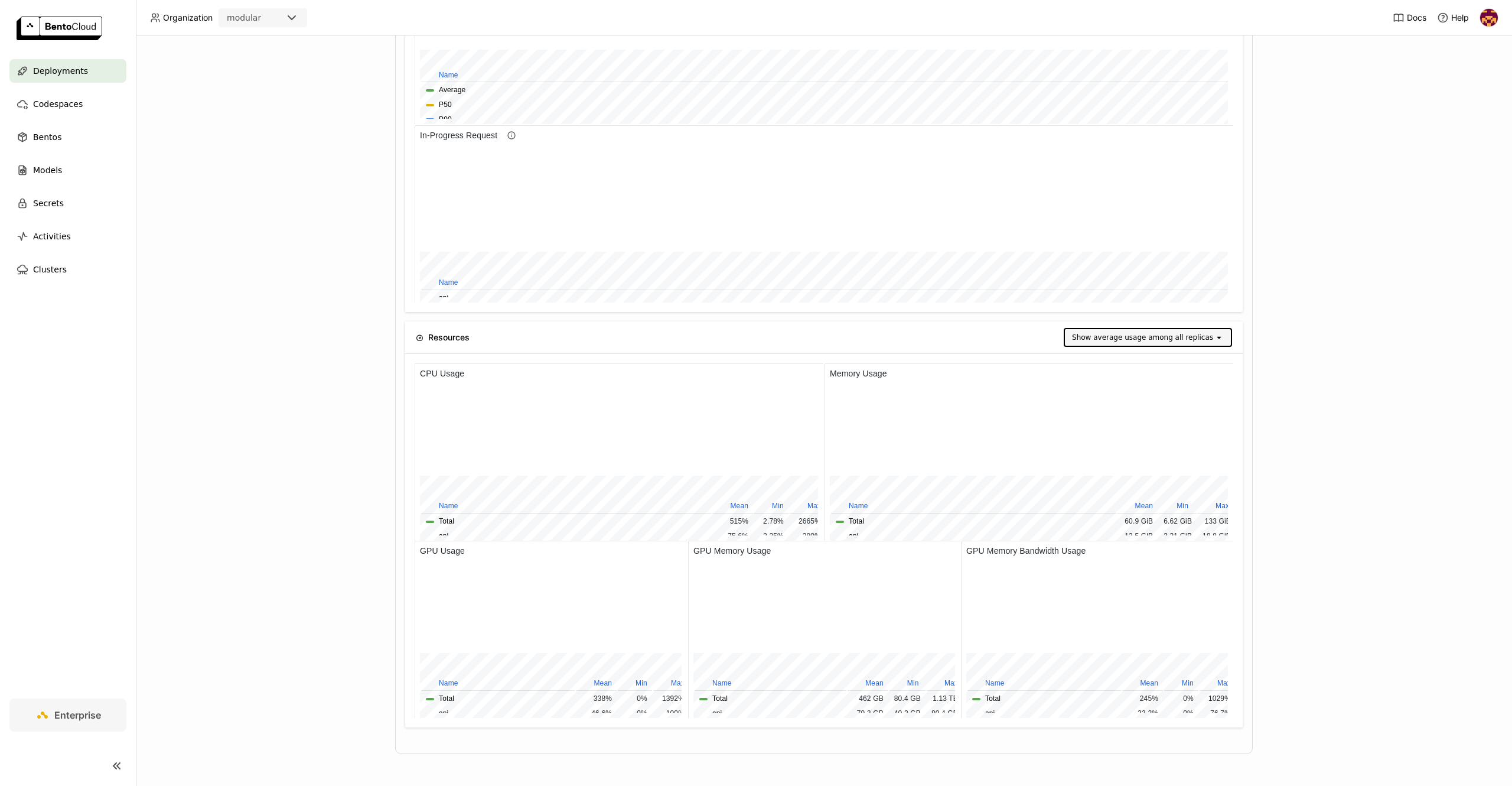
click at [303, 437] on div "Deployments > api api Running Labels + Operators [PERSON_NAME] created [DATE] […" at bounding box center [824, 411] width 1376 height 750
click at [448, 531] on button "api" at bounding box center [443, 536] width 9 height 11
click at [861, 530] on span "api" at bounding box center [973, 536] width 276 height 11
click at [845, 530] on span "api" at bounding box center [973, 536] width 276 height 11
click at [848, 530] on button "api" at bounding box center [853, 536] width 9 height 11
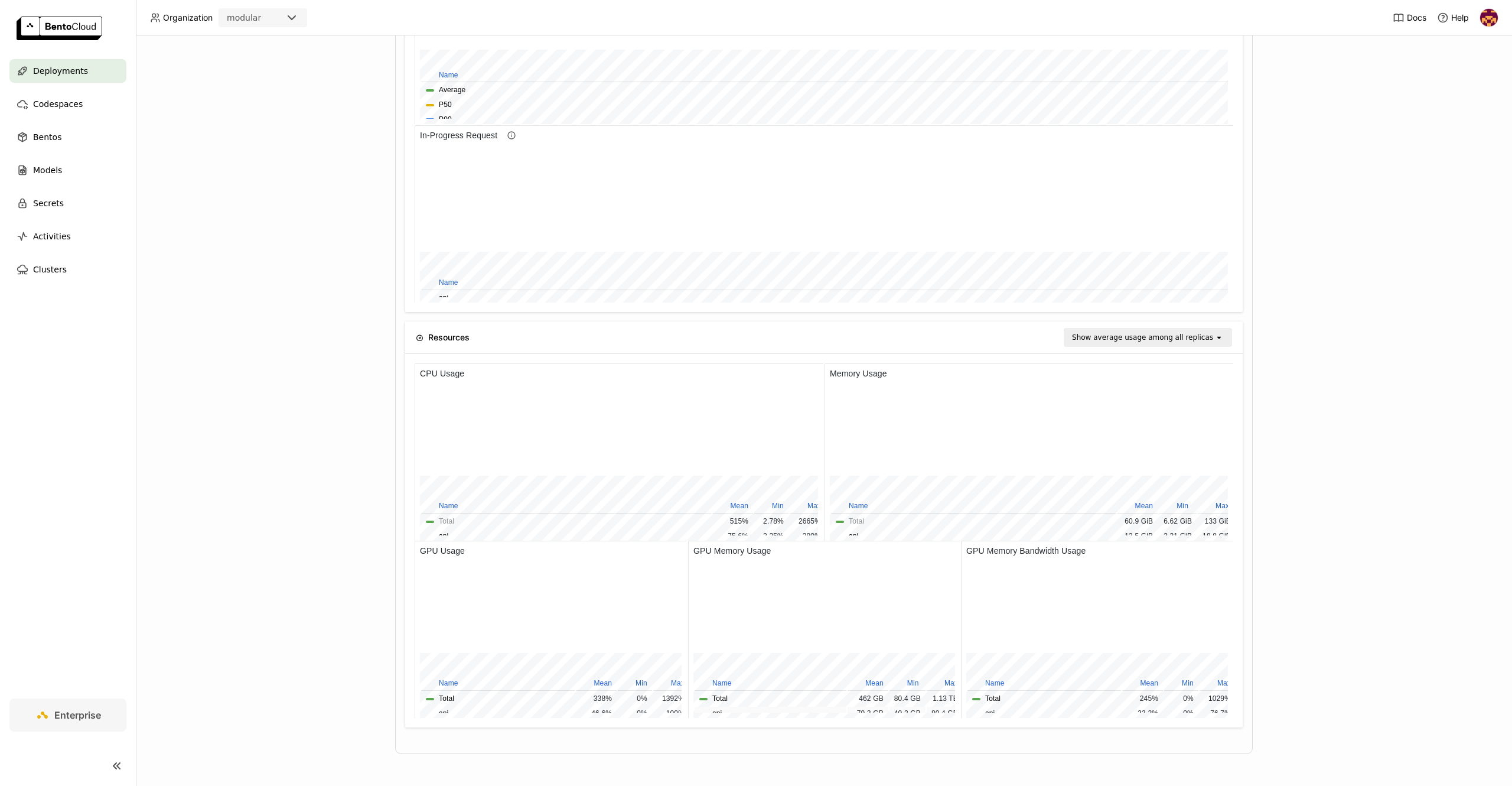
click at [720, 708] on button "api" at bounding box center [716, 713] width 9 height 11
click at [983, 708] on span "api" at bounding box center [1044, 713] width 144 height 11
click at [987, 708] on button "api" at bounding box center [990, 713] width 9 height 11
click at [445, 710] on button "api" at bounding box center [443, 713] width 9 height 11
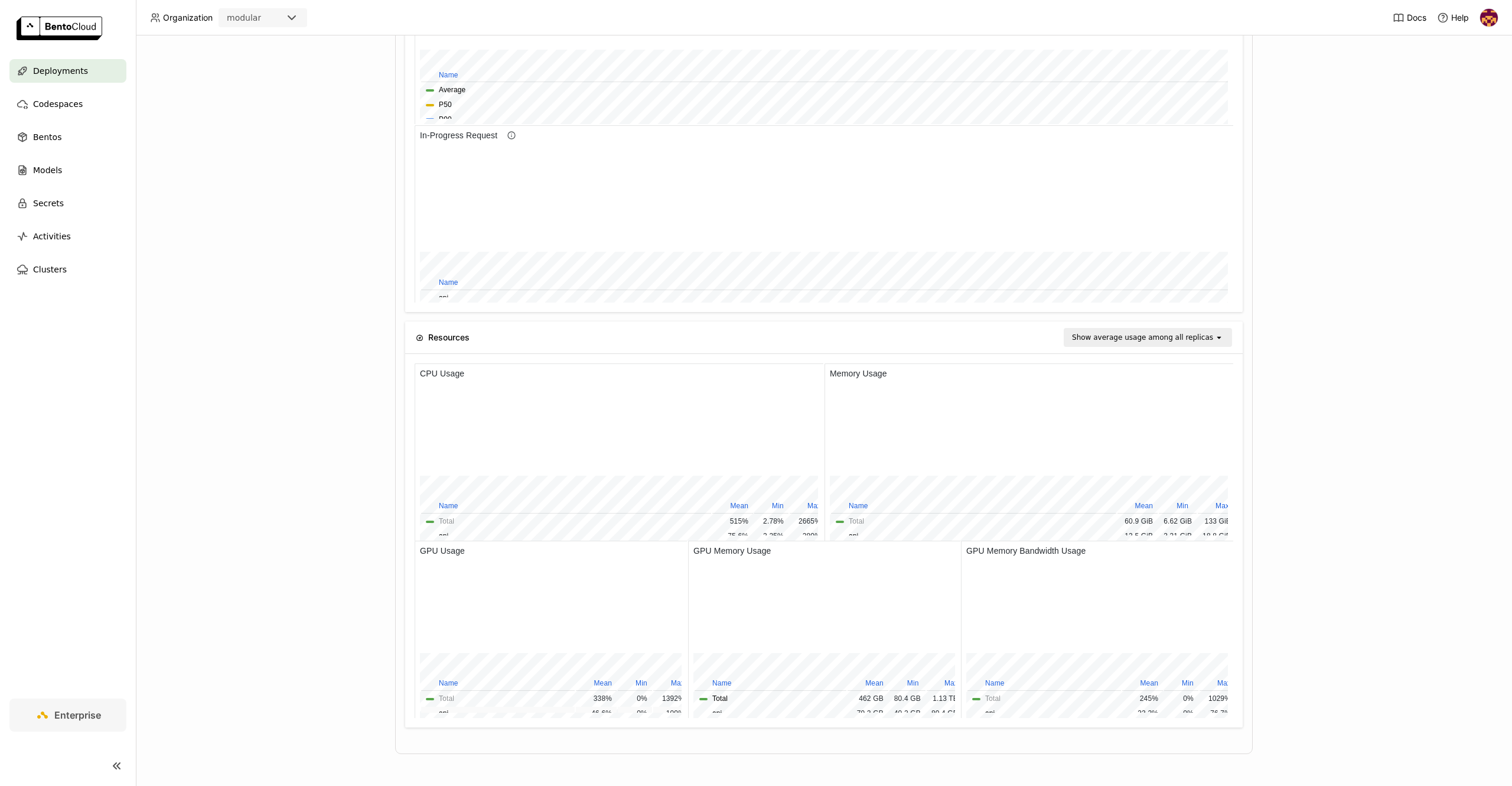
click at [445, 710] on button "api" at bounding box center [443, 713] width 9 height 11
